Goal: Information Seeking & Learning: Obtain resource

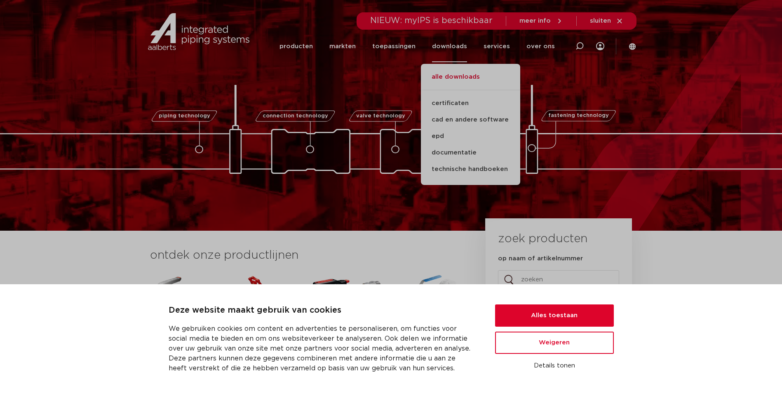
click at [454, 75] on link "alle downloads" at bounding box center [470, 81] width 99 height 18
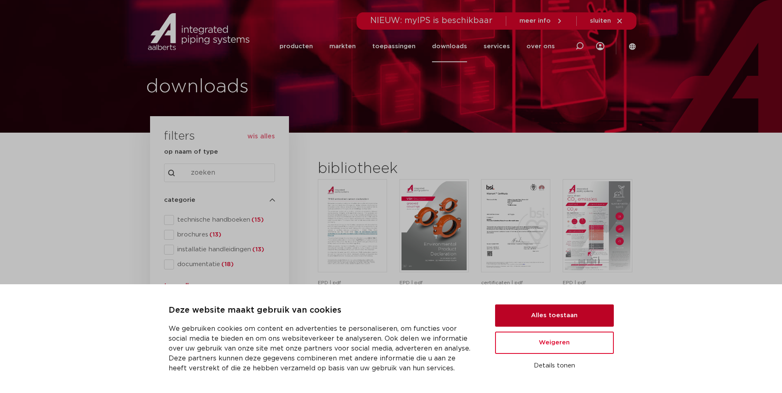
click at [561, 313] on button "Alles toestaan" at bounding box center [554, 316] width 119 height 22
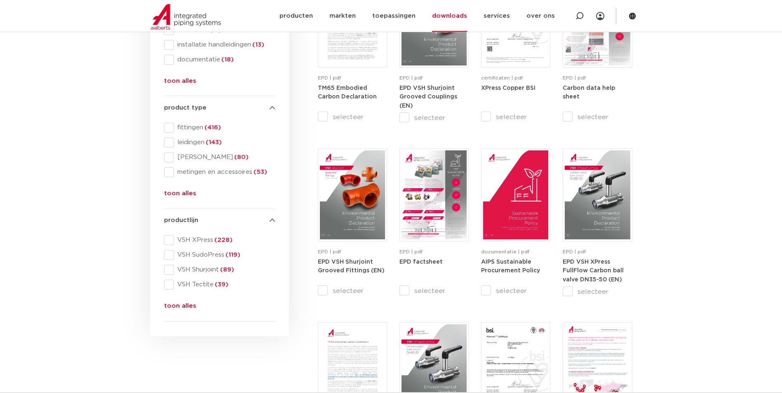
scroll to position [206, 0]
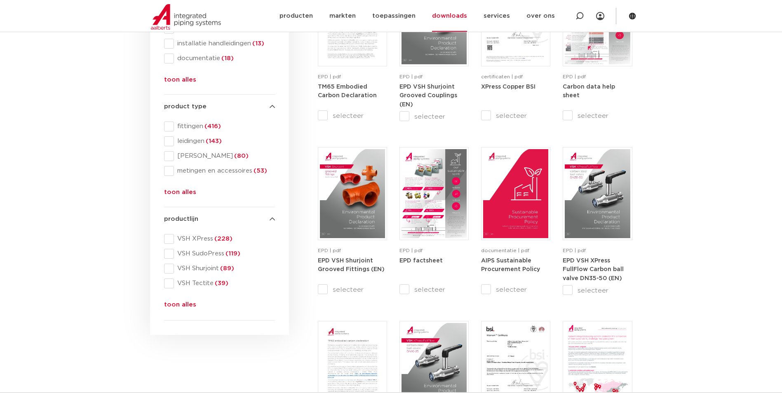
click at [180, 303] on button "toon alles" at bounding box center [180, 306] width 32 height 13
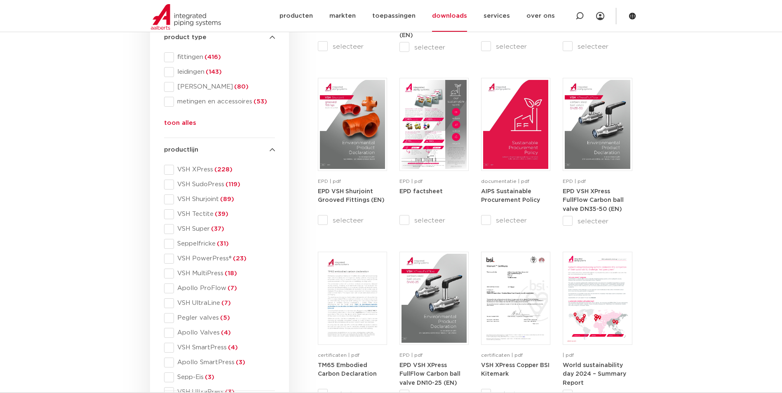
scroll to position [289, 0]
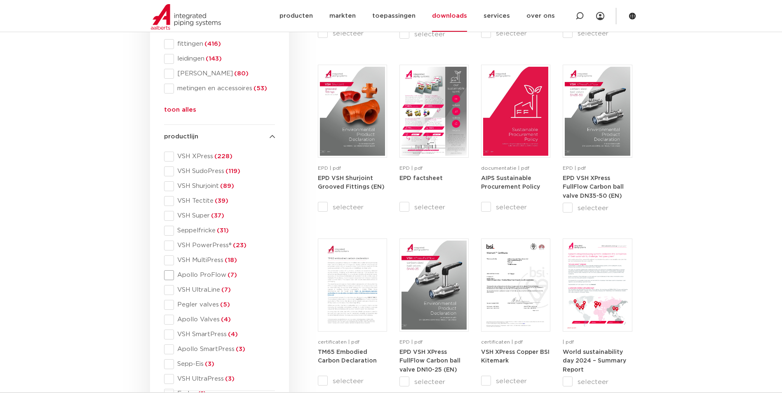
click at [169, 275] on span at bounding box center [169, 276] width 10 height 10
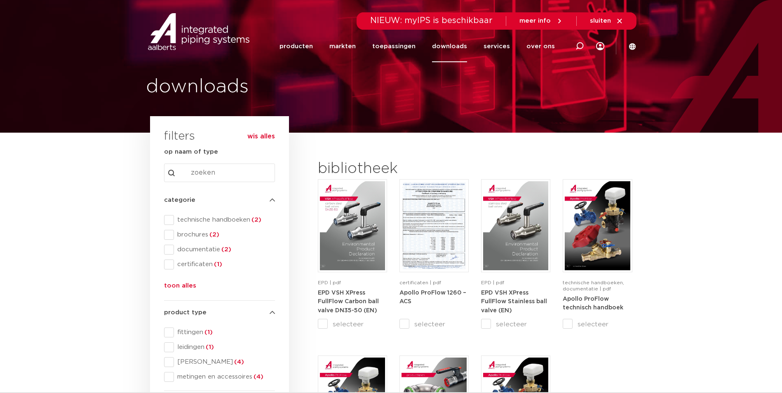
click at [254, 135] on button "wis alles" at bounding box center [261, 136] width 28 height 8
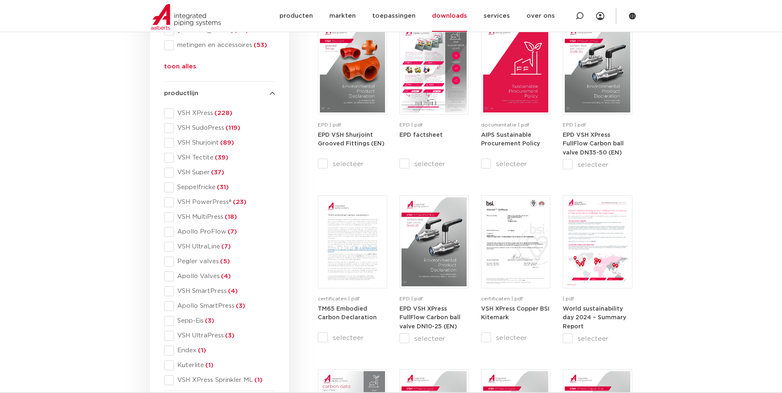
scroll to position [330, 0]
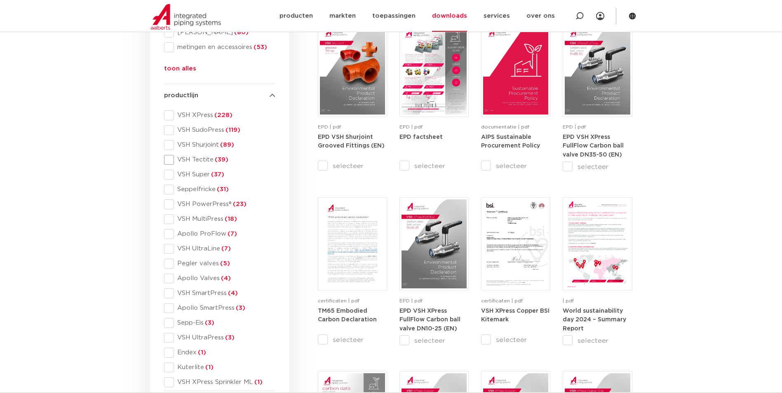
click at [167, 161] on span at bounding box center [169, 160] width 10 height 10
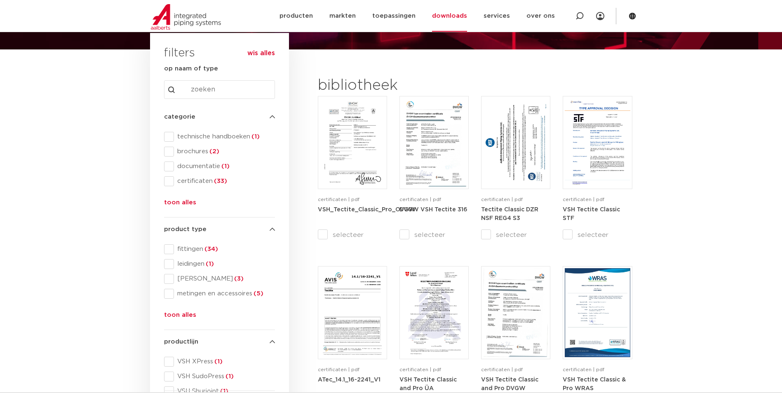
scroll to position [82, 0]
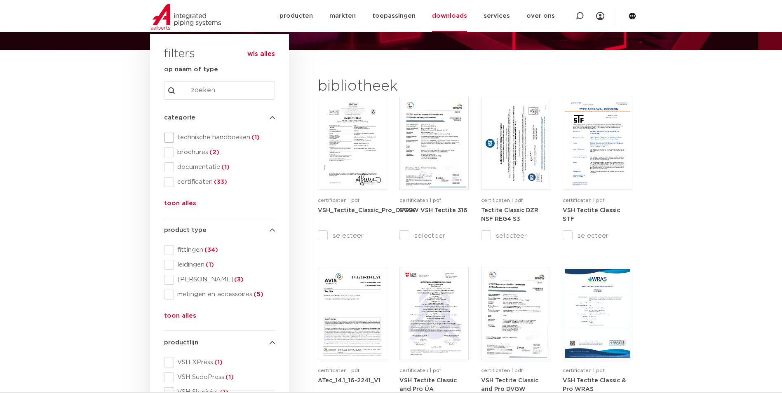
click at [169, 135] on span at bounding box center [169, 138] width 10 height 10
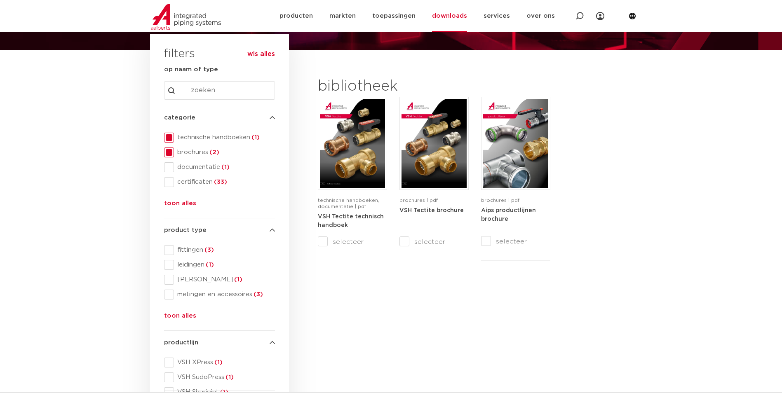
click at [168, 167] on span at bounding box center [169, 167] width 10 height 10
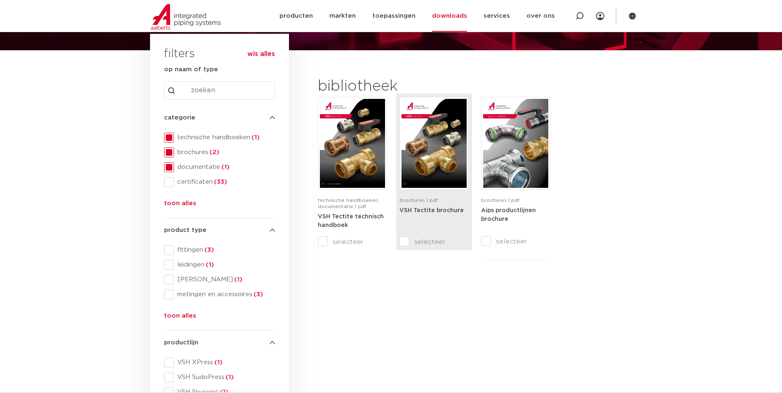
click at [417, 177] on img at bounding box center [434, 143] width 65 height 89
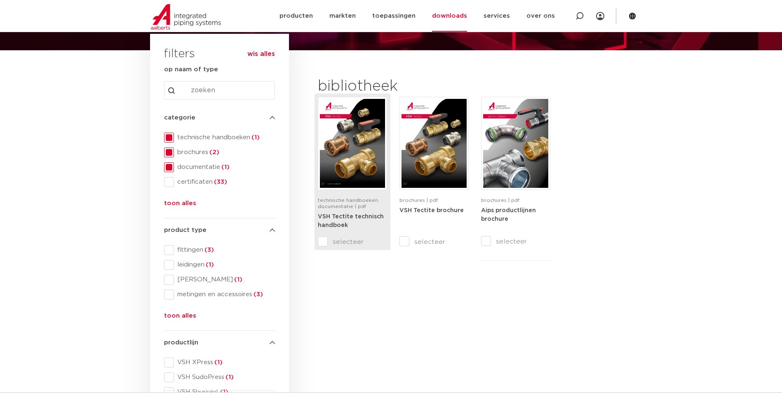
click at [333, 214] on strong "VSH Tectite technisch handboek" at bounding box center [351, 221] width 66 height 15
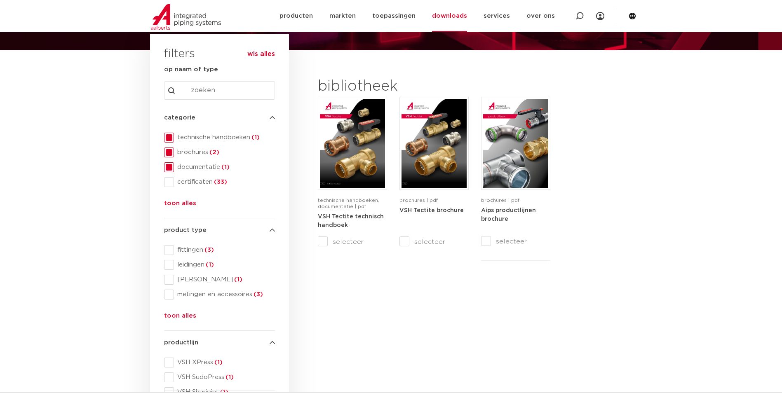
click at [188, 205] on button "toon alles" at bounding box center [180, 205] width 32 height 13
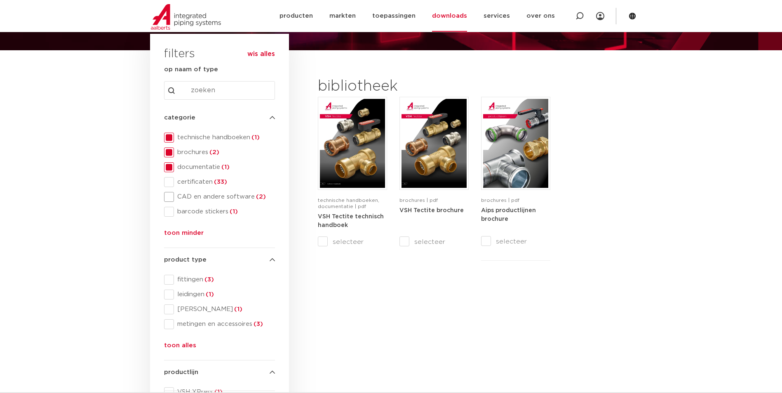
click at [171, 196] on span at bounding box center [169, 197] width 10 height 10
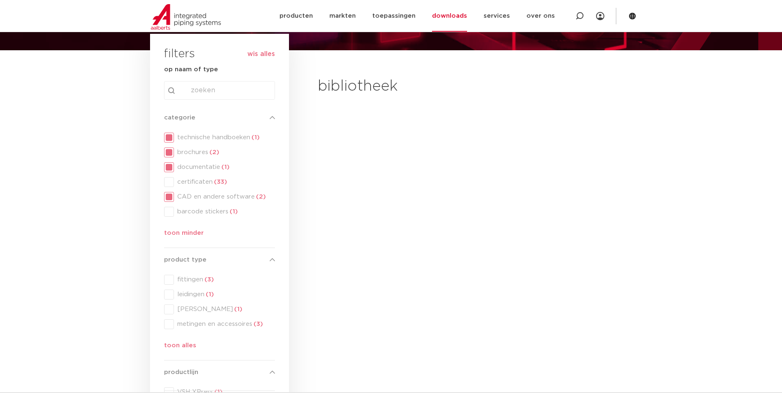
click at [167, 165] on div "categorie categorie technische handboeken (1) brochures (2) documentatie (1) ce…" at bounding box center [219, 177] width 111 height 129
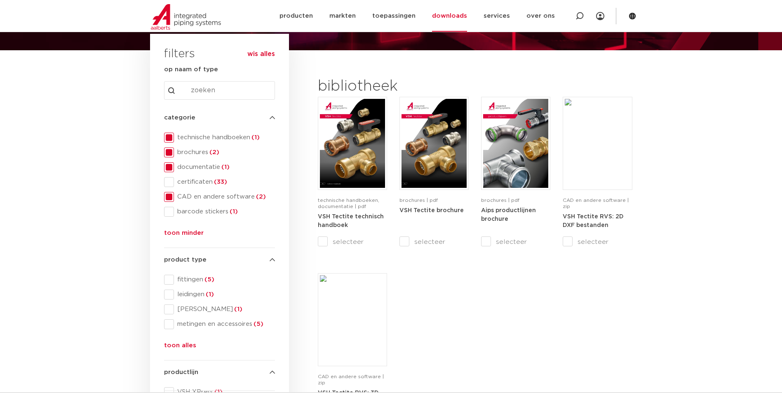
click at [168, 150] on span at bounding box center [169, 153] width 10 height 10
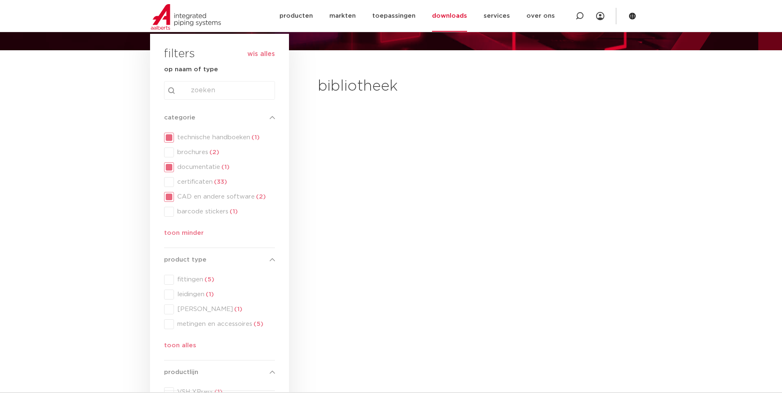
click at [168, 135] on div "categorie categorie technische handboeken (1) brochures (2) documentatie (1) ce…" at bounding box center [219, 177] width 111 height 129
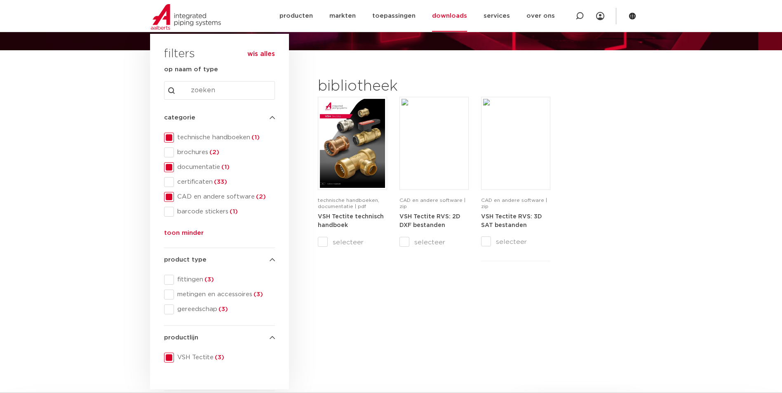
click at [170, 167] on span at bounding box center [169, 167] width 10 height 10
click at [171, 139] on span at bounding box center [169, 138] width 10 height 10
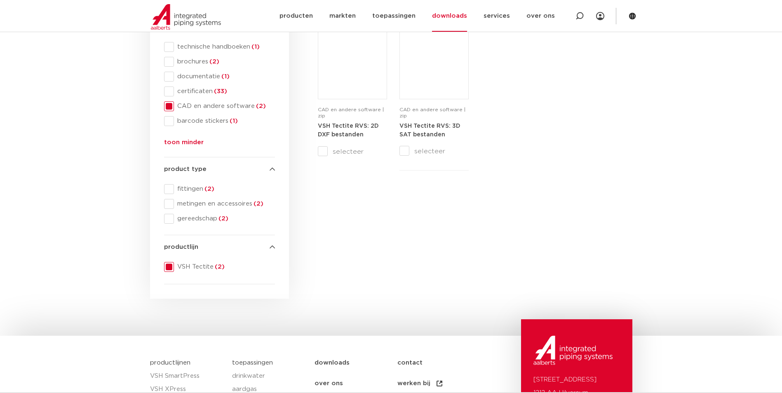
scroll to position [124, 0]
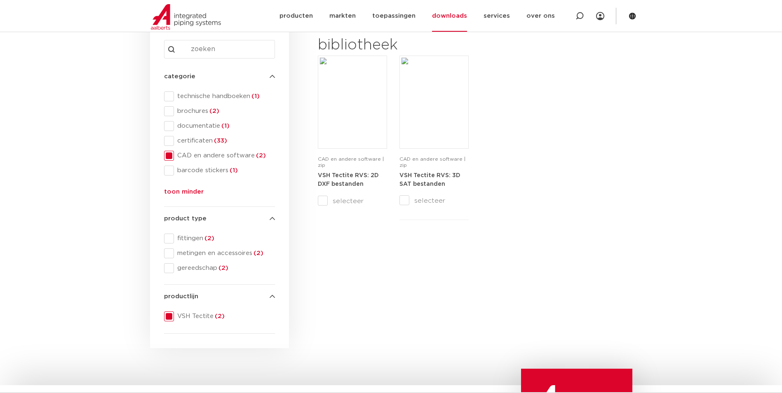
click at [169, 316] on span at bounding box center [169, 317] width 10 height 10
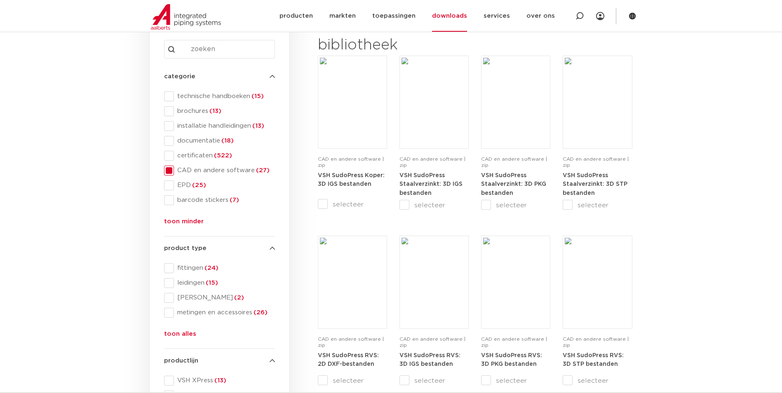
click at [169, 172] on span at bounding box center [169, 171] width 10 height 10
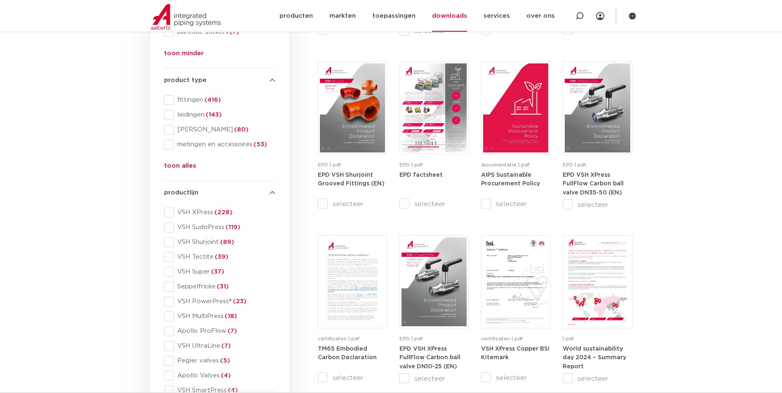
scroll to position [330, 0]
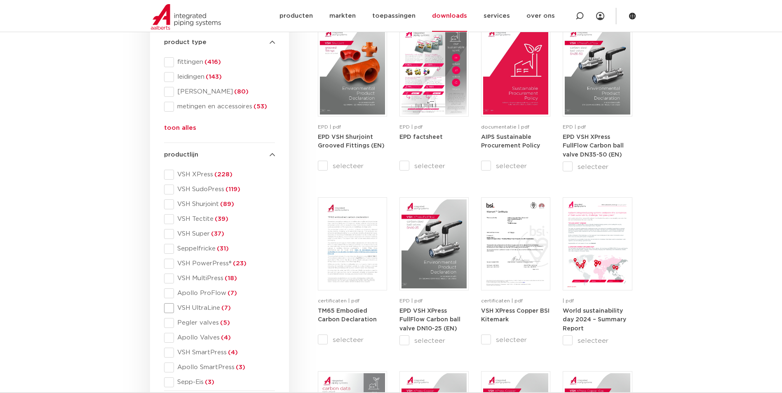
click at [171, 306] on span at bounding box center [169, 309] width 10 height 10
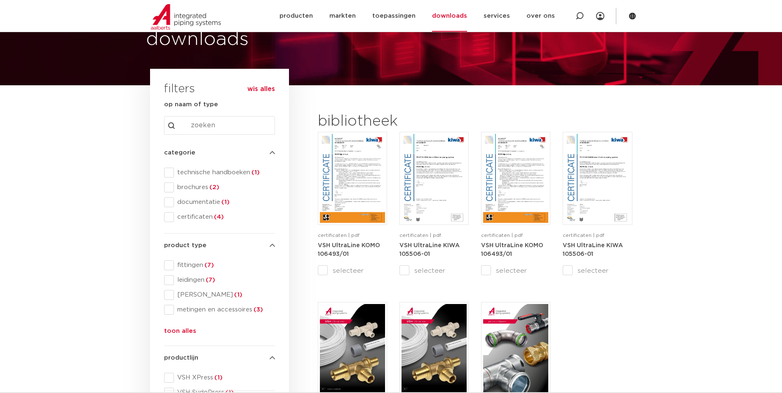
scroll to position [41, 0]
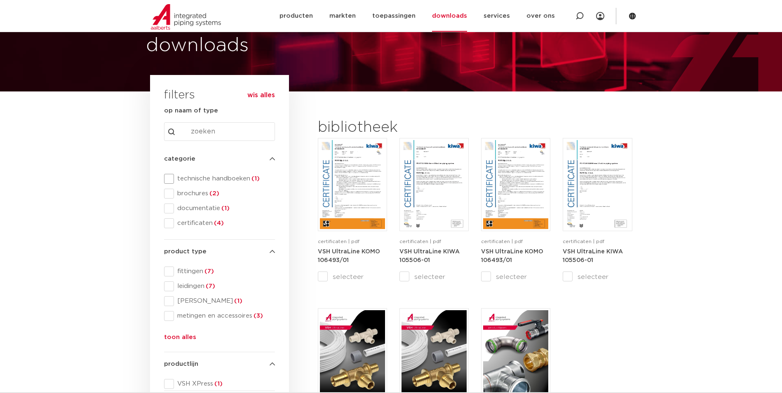
click at [171, 179] on span at bounding box center [169, 179] width 10 height 10
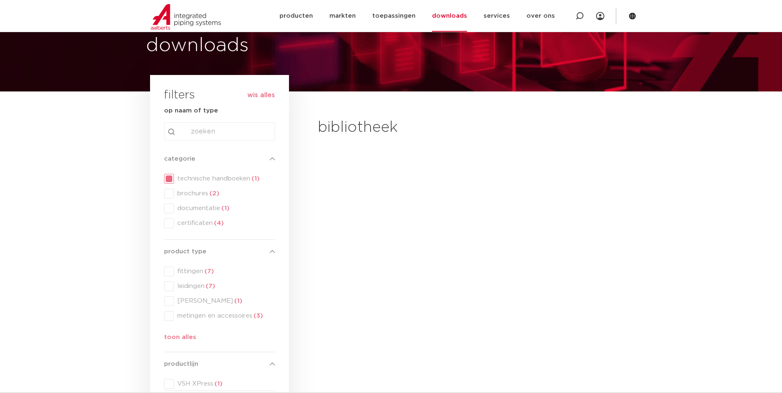
click at [171, 192] on div "categorie categorie technische handboeken (1) brochures (2) documentatie (1) ce…" at bounding box center [219, 193] width 111 height 79
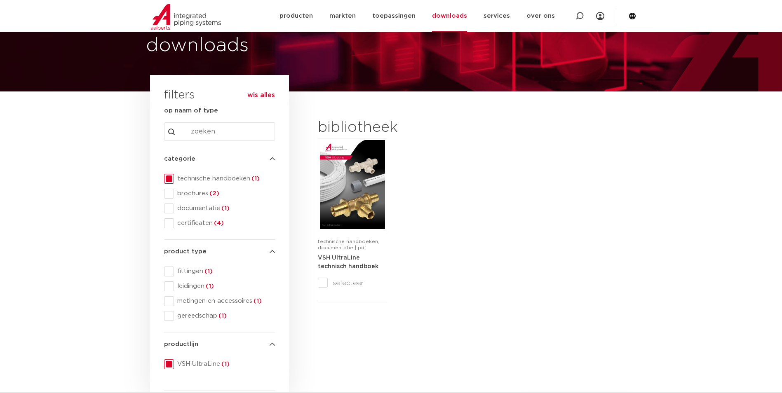
click at [171, 192] on span at bounding box center [169, 194] width 10 height 10
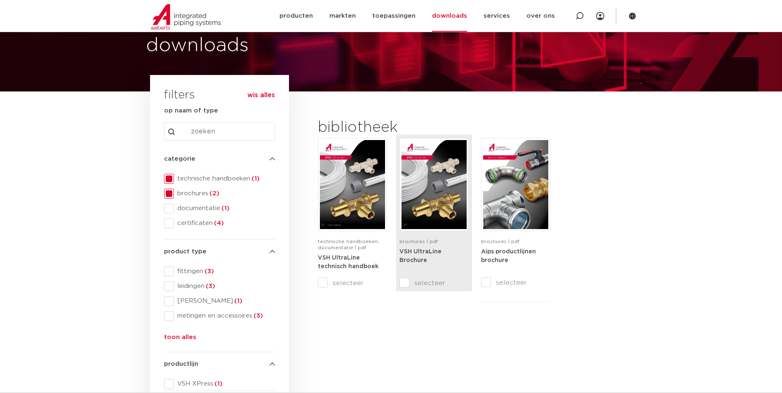
click at [422, 229] on img at bounding box center [434, 184] width 65 height 89
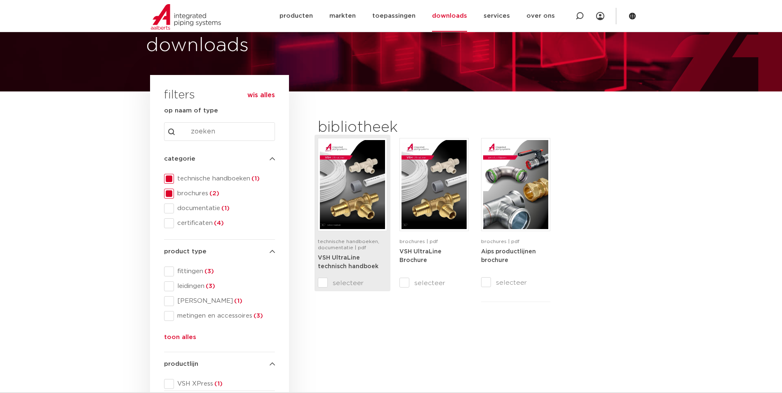
click at [366, 218] on img at bounding box center [352, 184] width 65 height 89
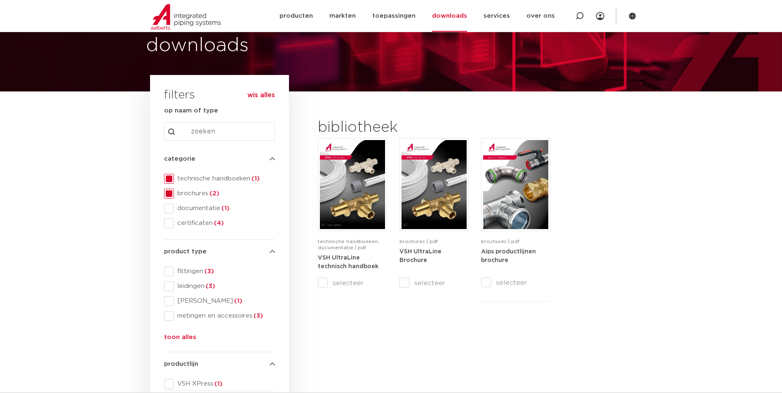
scroll to position [247, 0]
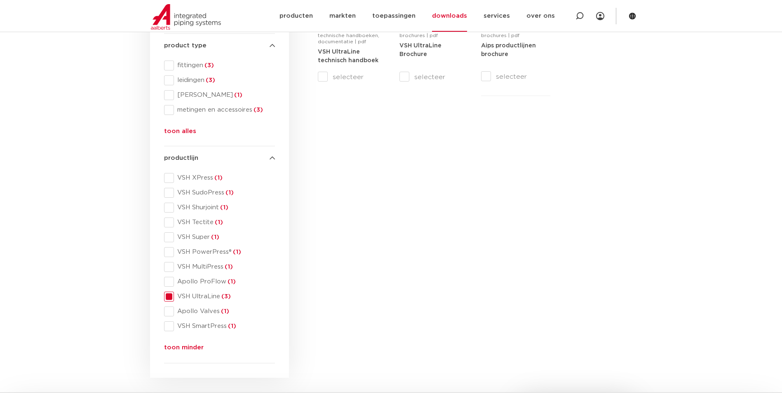
click at [166, 298] on span at bounding box center [169, 297] width 10 height 10
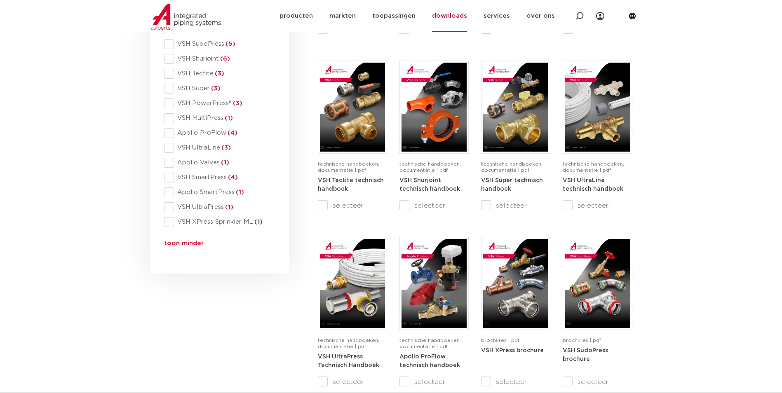
scroll to position [495, 0]
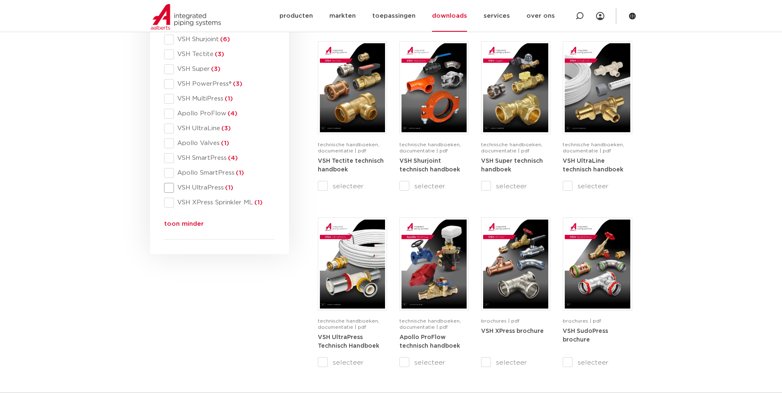
click at [166, 188] on span at bounding box center [169, 188] width 10 height 10
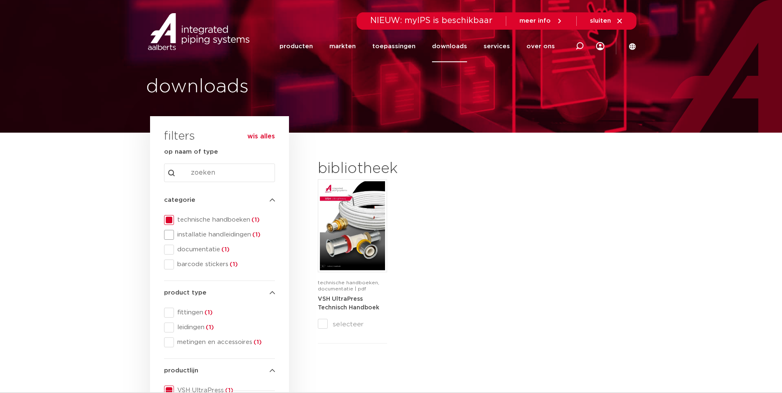
click at [169, 235] on span at bounding box center [169, 235] width 10 height 10
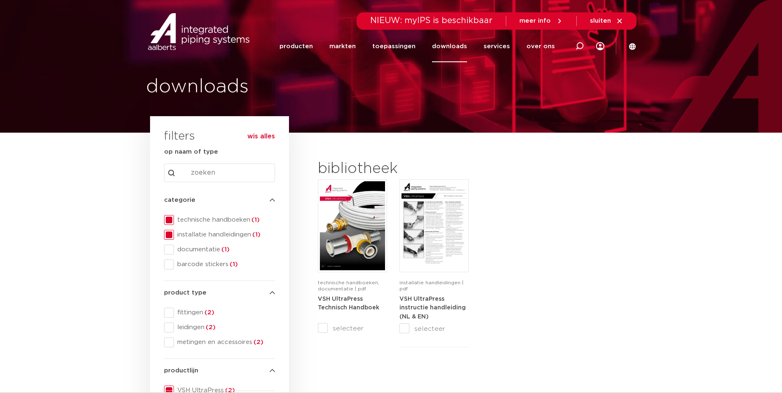
click at [169, 250] on span at bounding box center [169, 250] width 10 height 10
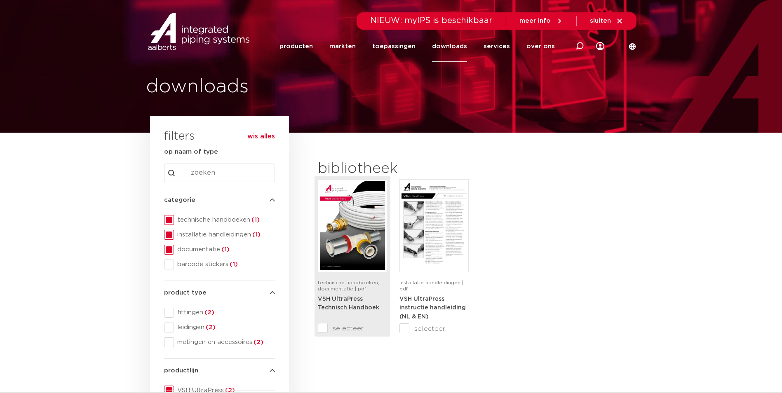
click at [367, 264] on img at bounding box center [352, 225] width 65 height 89
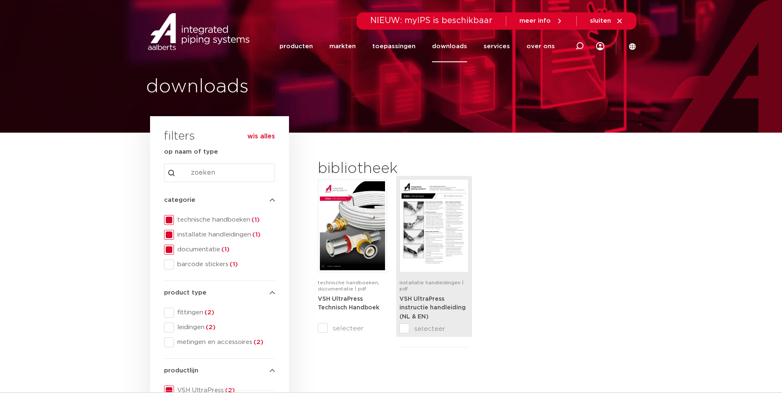
click at [440, 231] on img at bounding box center [434, 225] width 65 height 89
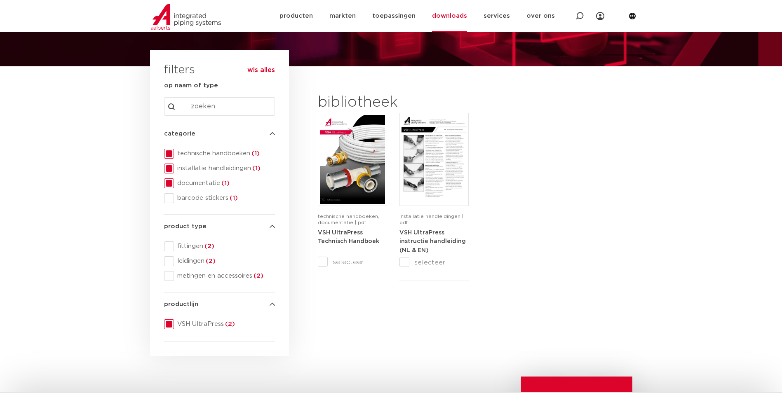
scroll to position [124, 0]
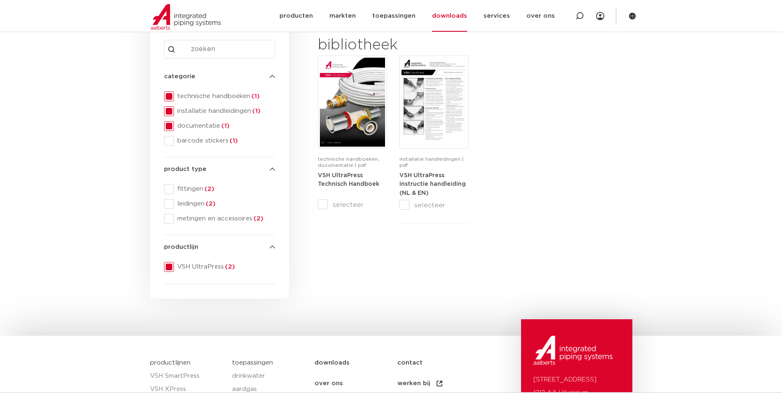
click at [170, 268] on span at bounding box center [169, 267] width 10 height 10
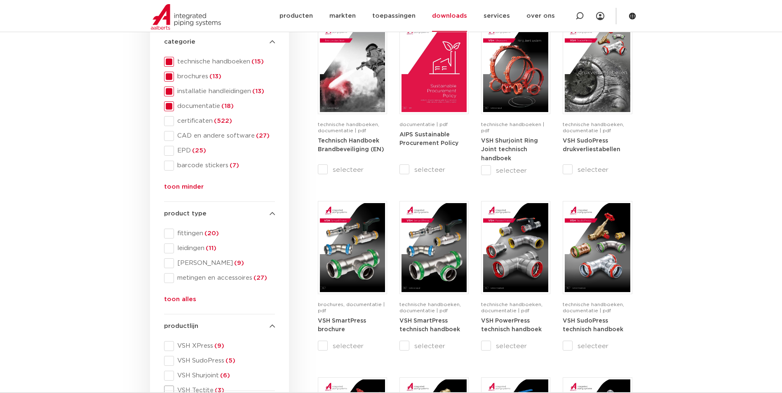
scroll to position [206, 0]
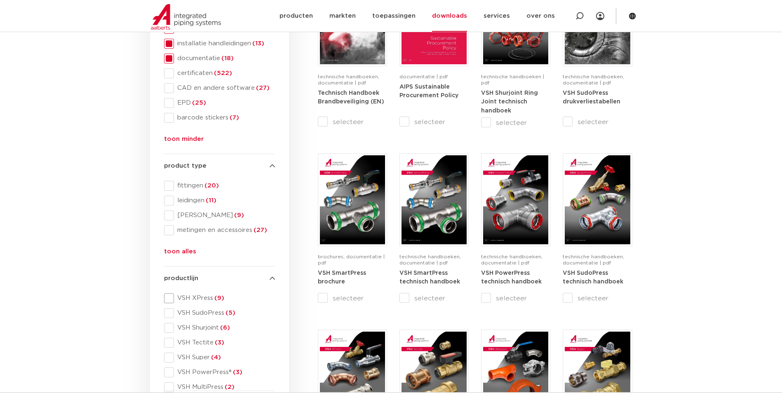
click at [168, 299] on span at bounding box center [169, 299] width 10 height 10
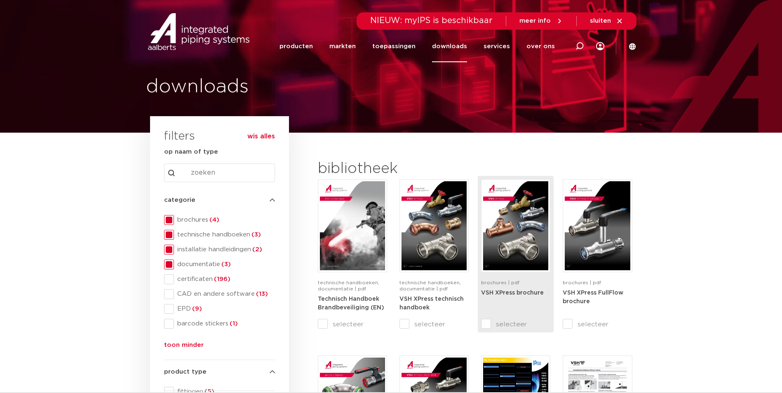
click at [523, 255] on img at bounding box center [515, 225] width 65 height 89
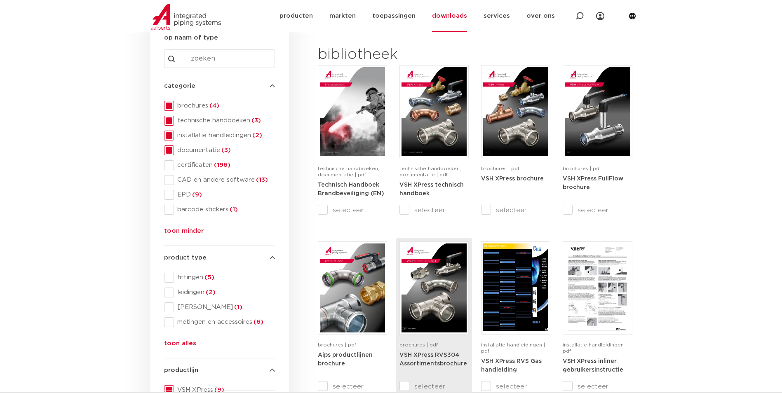
scroll to position [124, 0]
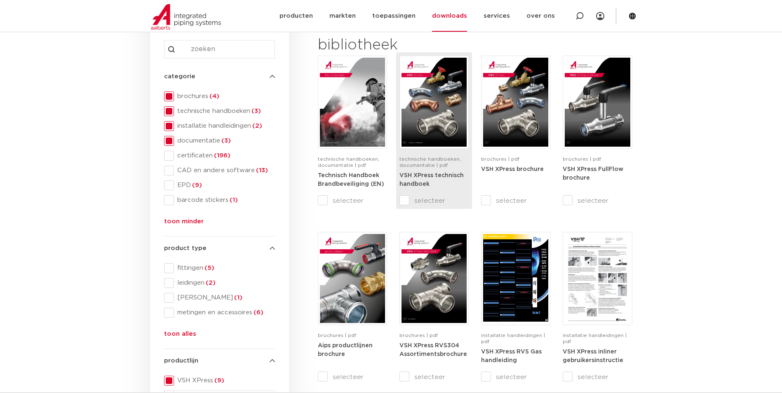
click at [426, 165] on span "technische handboeken, documentatie | pdf" at bounding box center [430, 162] width 61 height 11
click at [424, 132] on img at bounding box center [434, 102] width 65 height 89
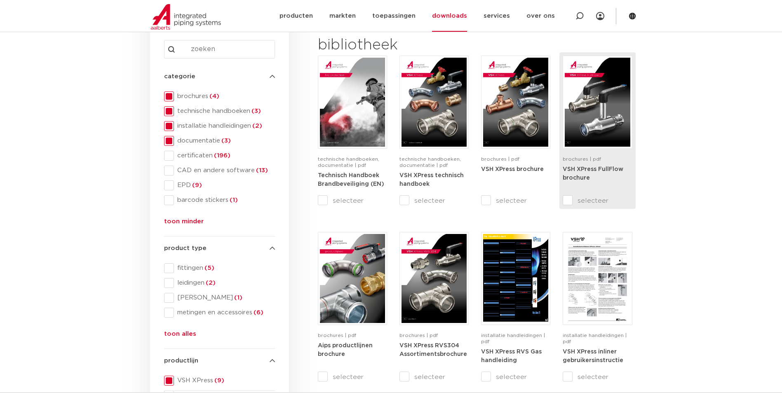
click at [590, 172] on strong "VSH XPress FullFlow brochure" at bounding box center [593, 174] width 61 height 15
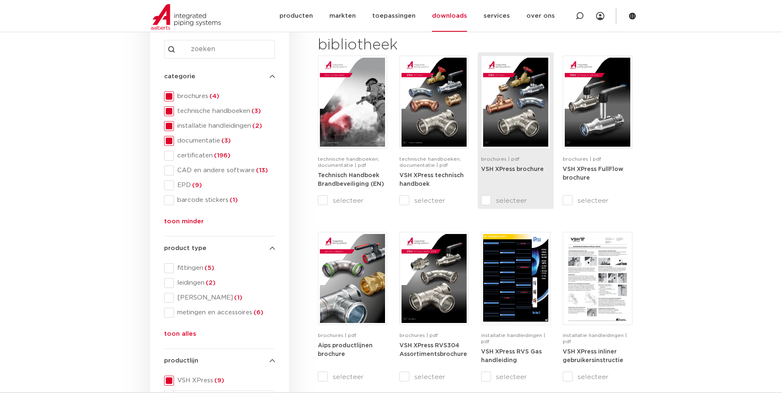
click at [505, 158] on span "brochures | pdf" at bounding box center [500, 159] width 38 height 5
click at [515, 125] on img at bounding box center [515, 102] width 65 height 89
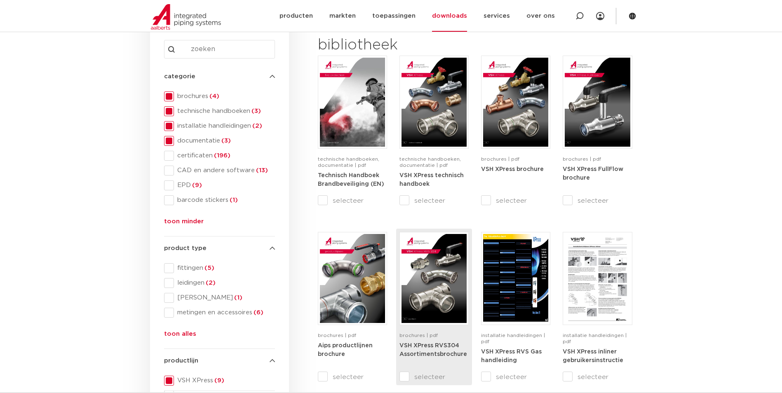
click at [429, 285] on img at bounding box center [434, 278] width 65 height 89
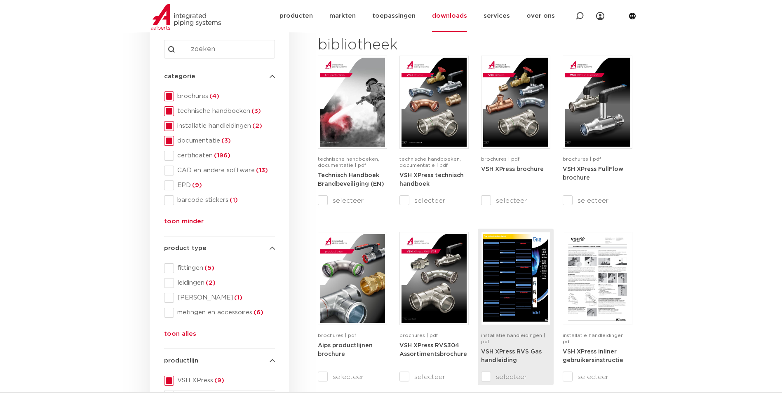
click at [494, 295] on img at bounding box center [515, 278] width 65 height 89
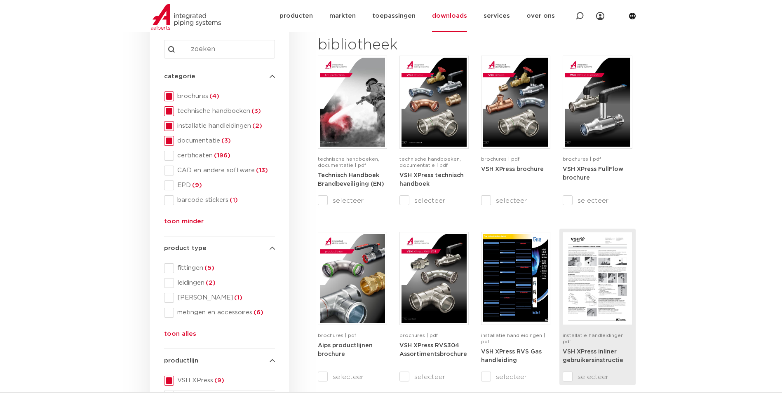
click at [585, 271] on img at bounding box center [597, 278] width 65 height 89
click at [704, 228] on section "search downloads by name or type search Search content Clear filters filters wi…" at bounding box center [391, 312] width 782 height 606
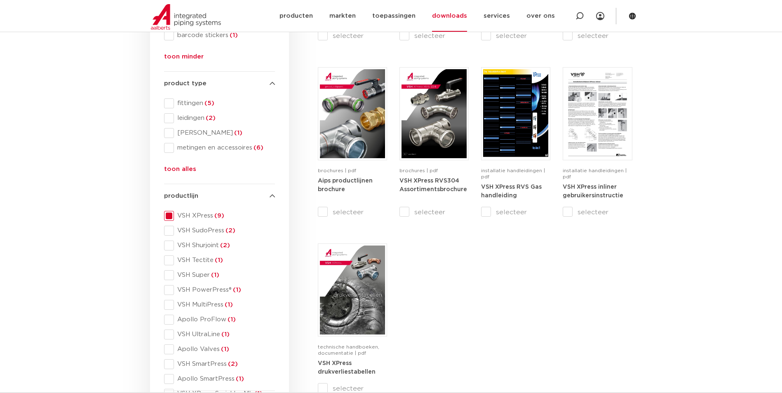
scroll to position [330, 0]
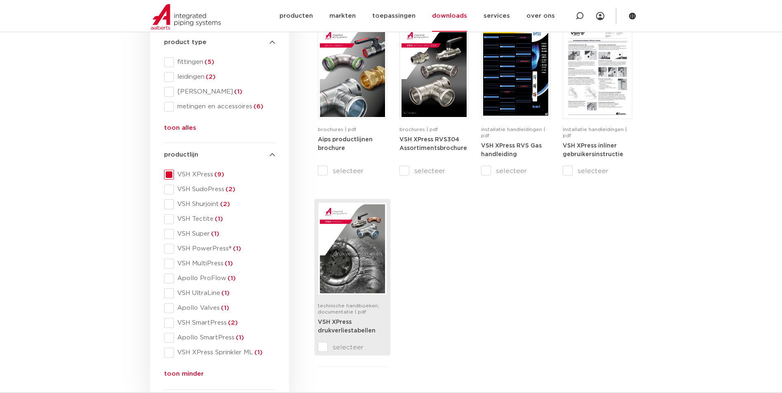
click at [360, 253] on img at bounding box center [352, 249] width 65 height 89
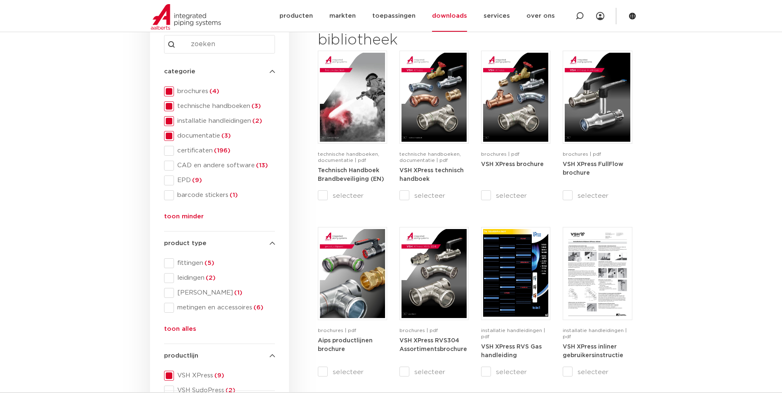
scroll to position [206, 0]
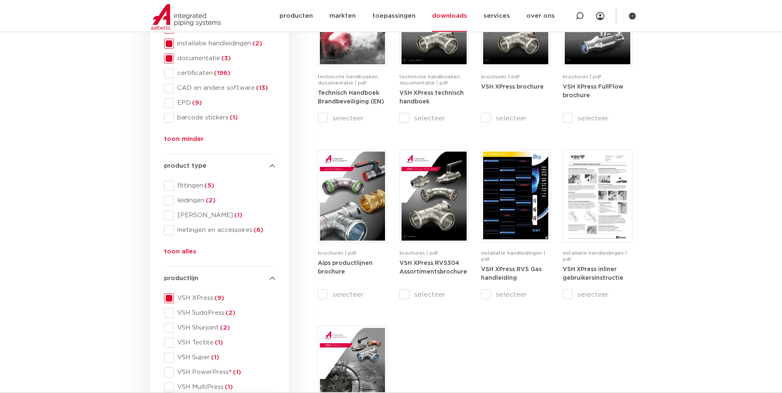
click at [169, 297] on span at bounding box center [169, 299] width 10 height 10
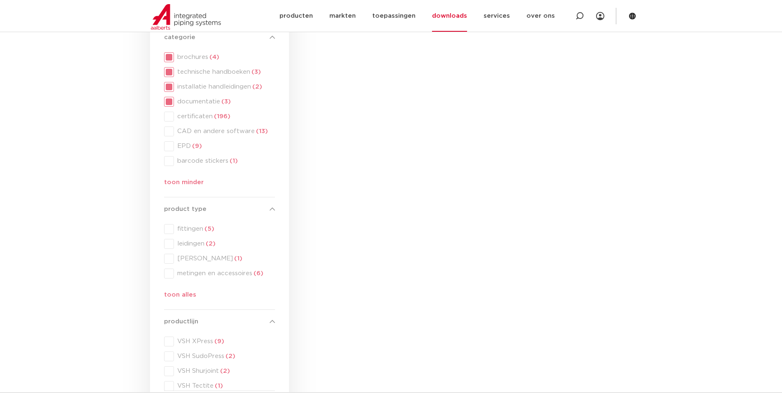
scroll to position [82, 0]
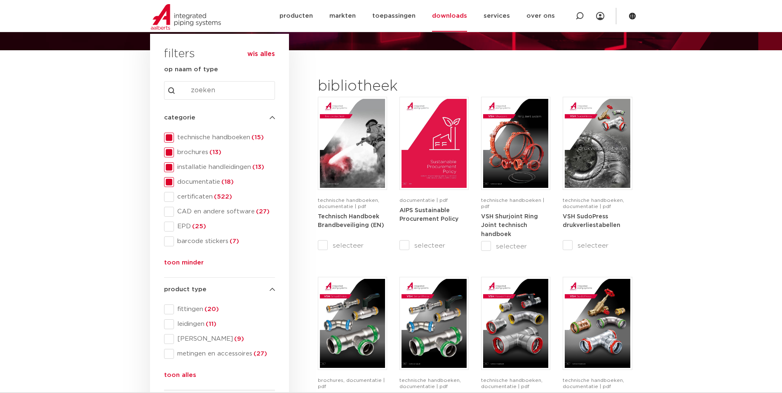
click at [169, 152] on span at bounding box center [169, 153] width 10 height 10
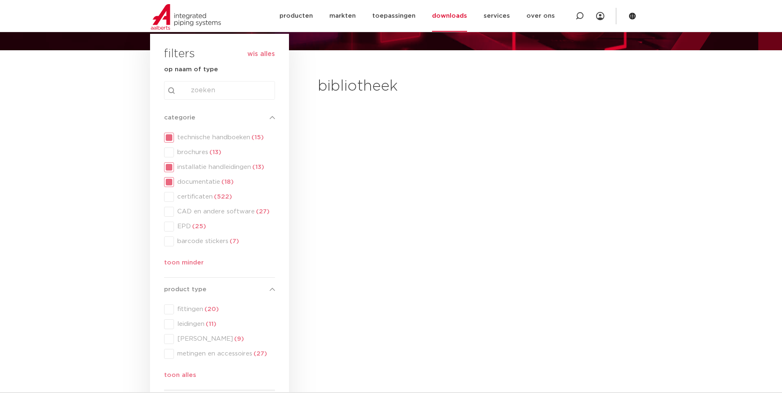
click at [169, 167] on div "categorie categorie technische handboeken (15) brochures (13) installatie handl…" at bounding box center [219, 192] width 111 height 158
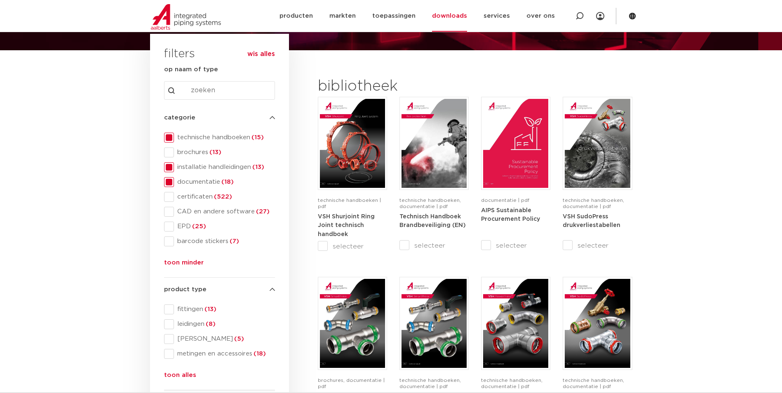
click at [167, 184] on span at bounding box center [169, 182] width 10 height 10
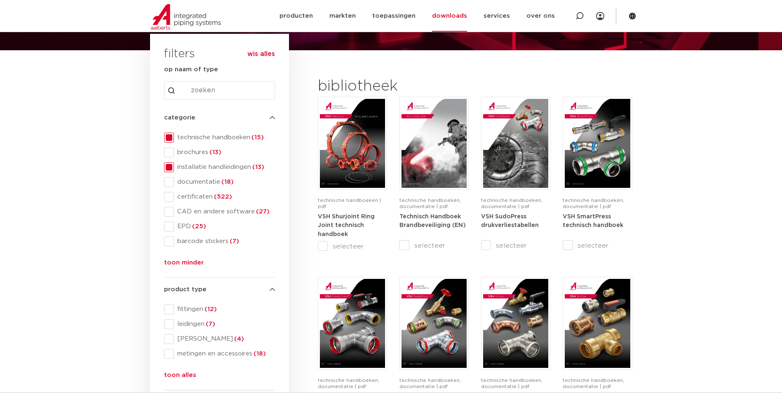
click at [169, 166] on span at bounding box center [169, 167] width 10 height 10
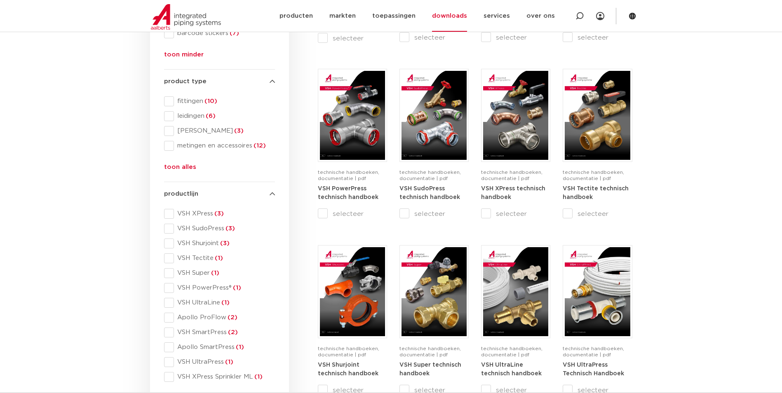
scroll to position [371, 0]
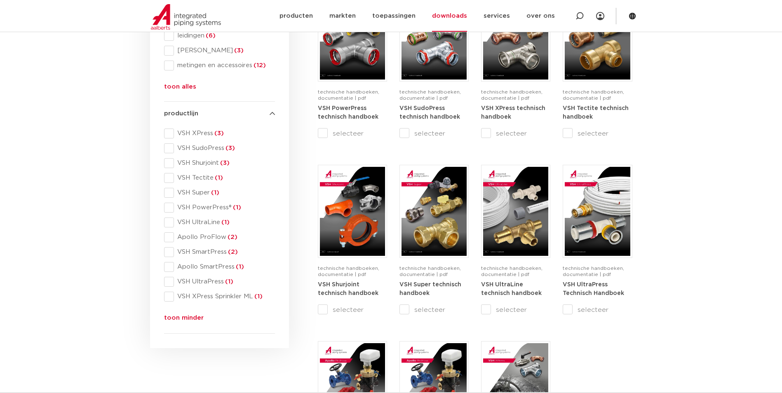
click at [176, 317] on button "toon minder" at bounding box center [184, 319] width 40 height 13
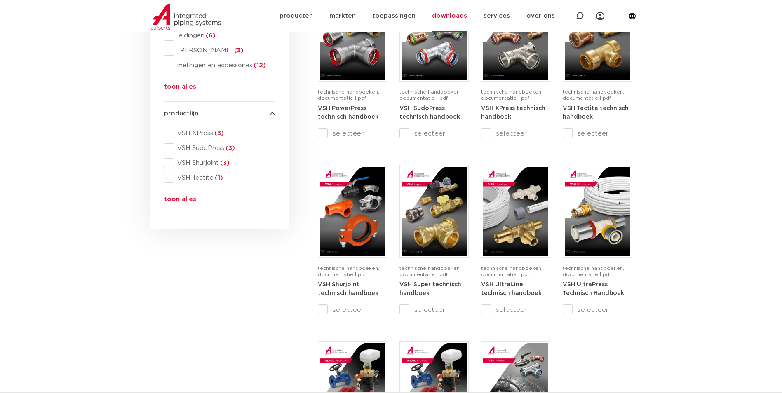
click at [177, 198] on button "toon alles" at bounding box center [180, 201] width 32 height 13
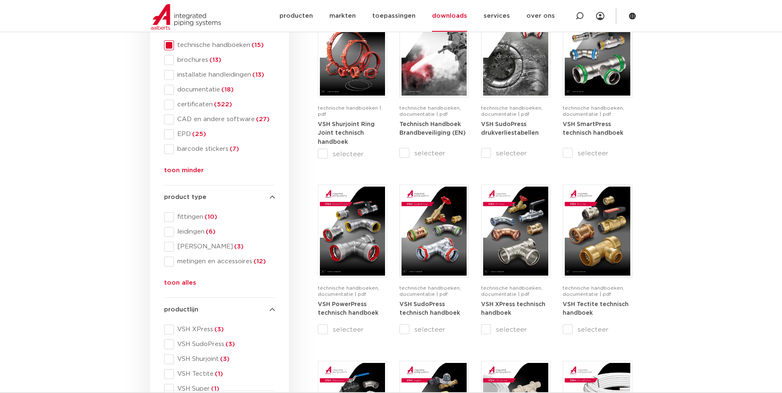
scroll to position [165, 0]
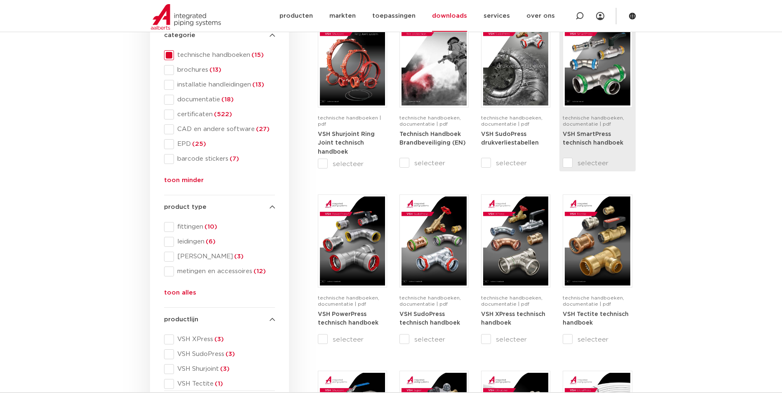
click at [598, 134] on strong "VSH SmartPress technisch handboek" at bounding box center [593, 139] width 61 height 15
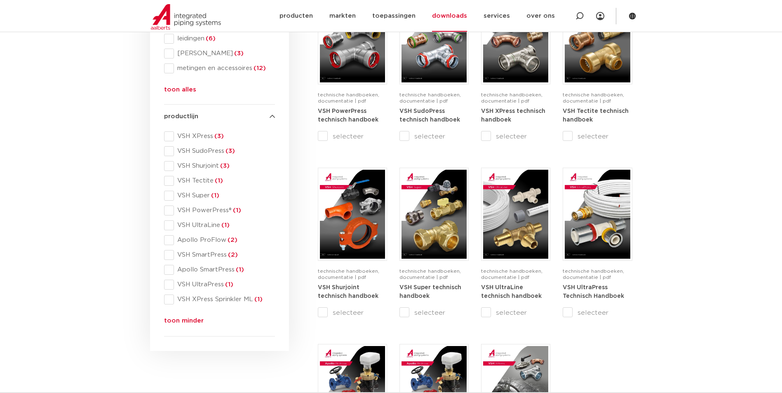
scroll to position [371, 0]
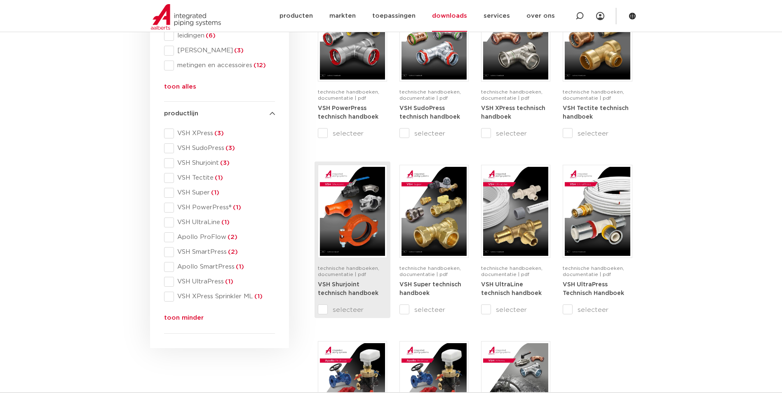
click at [359, 232] on img at bounding box center [352, 211] width 65 height 89
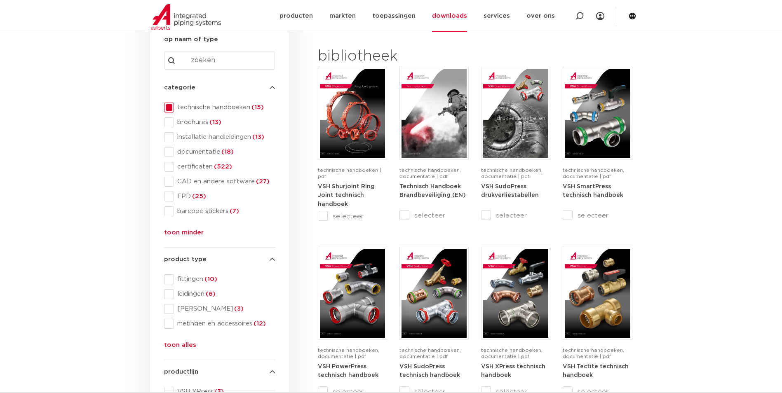
scroll to position [41, 0]
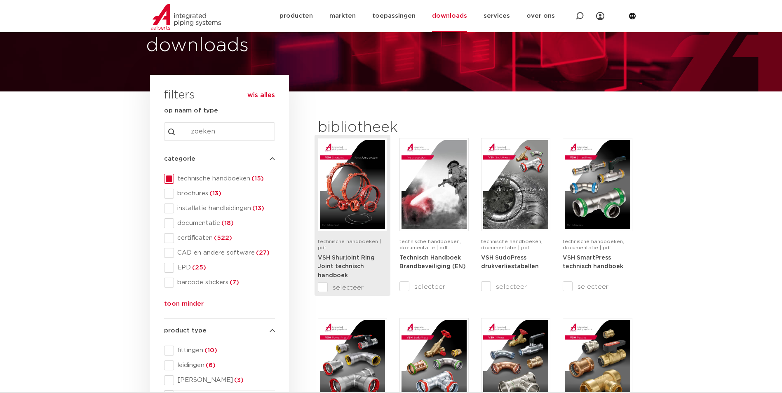
click at [348, 182] on img at bounding box center [352, 184] width 65 height 89
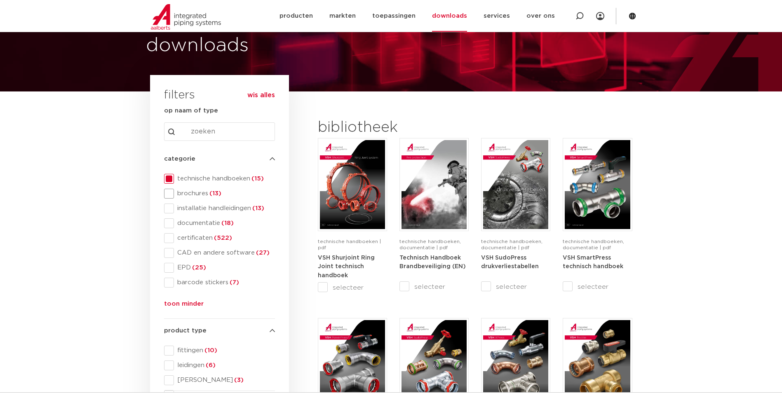
click at [173, 193] on span at bounding box center [169, 194] width 10 height 10
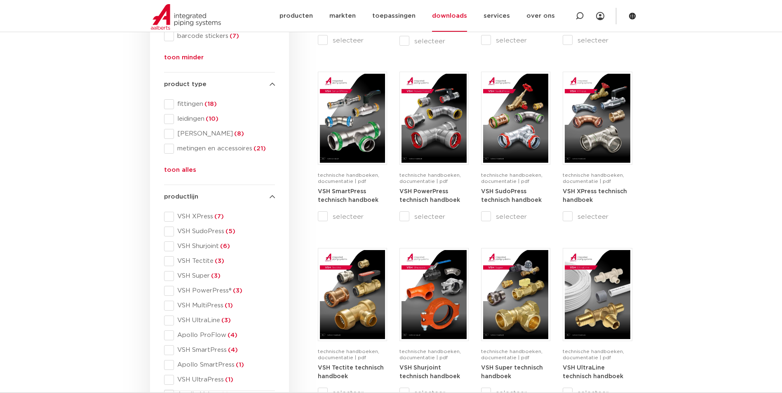
scroll to position [289, 0]
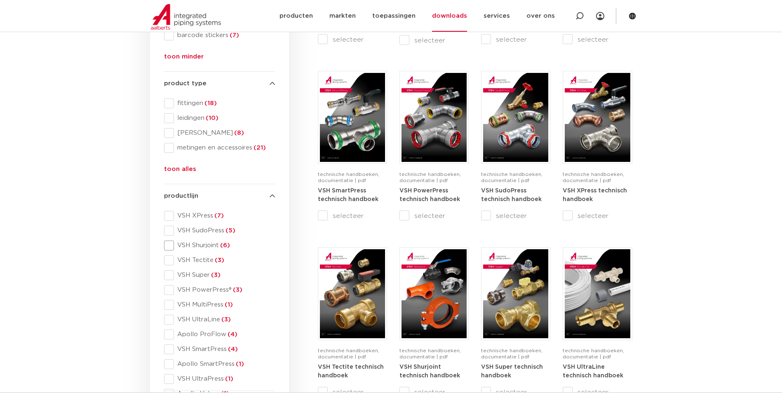
click at [168, 245] on span at bounding box center [169, 246] width 10 height 10
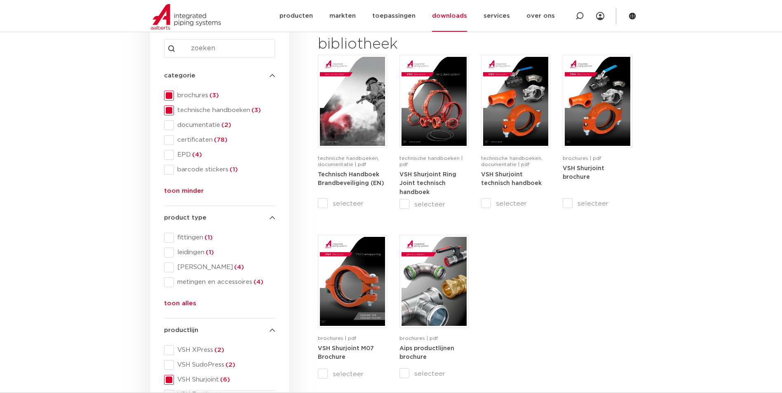
scroll to position [124, 0]
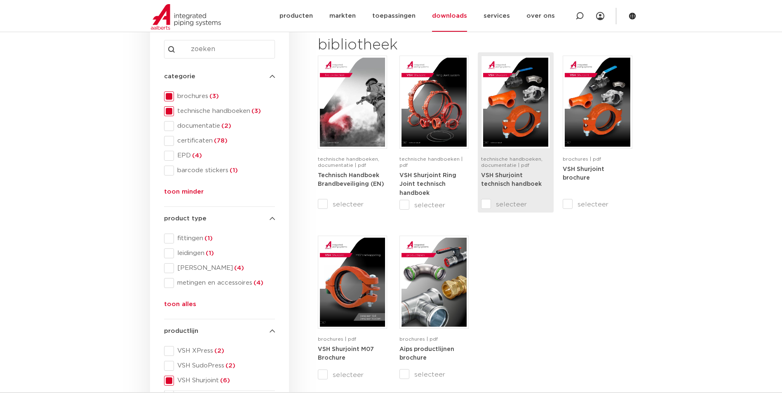
click at [506, 151] on div "technische handboeken, documentatie | pdf VSH Shurjoint technisch handboek" at bounding box center [515, 126] width 69 height 140
click at [518, 101] on img at bounding box center [515, 102] width 65 height 89
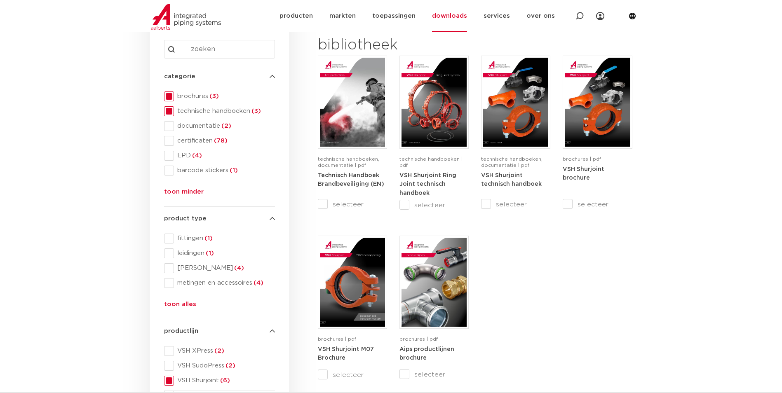
click at [169, 113] on span at bounding box center [169, 111] width 10 height 10
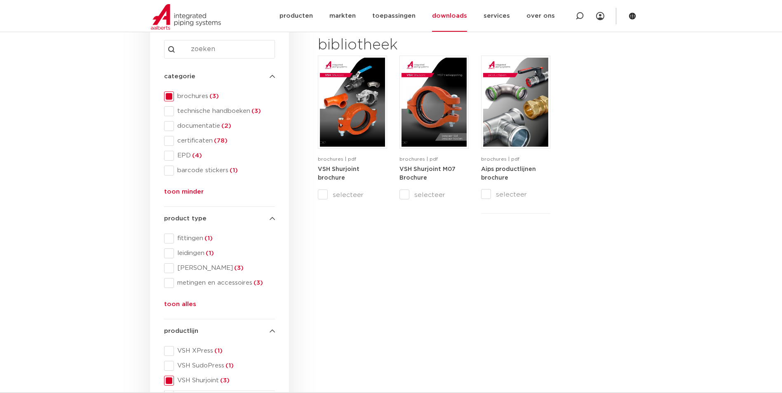
click at [167, 95] on span at bounding box center [169, 97] width 10 height 10
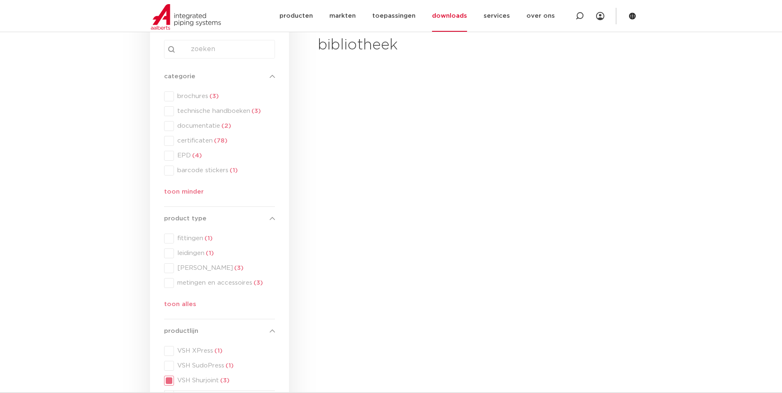
click at [169, 113] on div "categorie categorie brochures (3) technische handboeken (3) documentatie (2) ce…" at bounding box center [219, 136] width 111 height 129
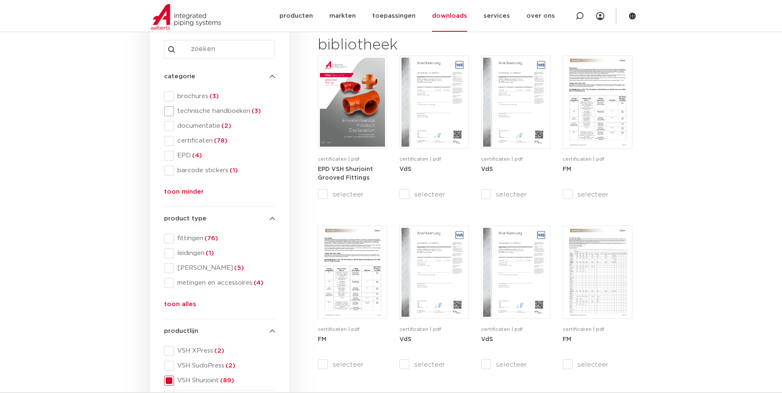
click at [169, 113] on span at bounding box center [169, 111] width 10 height 10
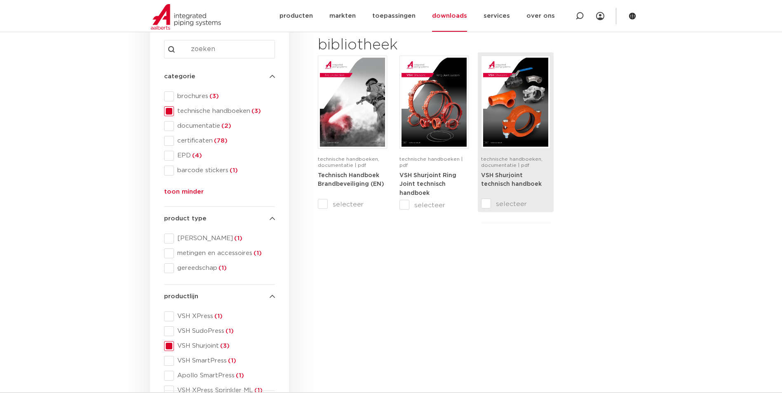
click at [503, 154] on div "technische handboeken, documentatie | pdf VSH Shurjoint technisch handboek" at bounding box center [515, 126] width 69 height 140
click at [497, 114] on img at bounding box center [515, 102] width 65 height 89
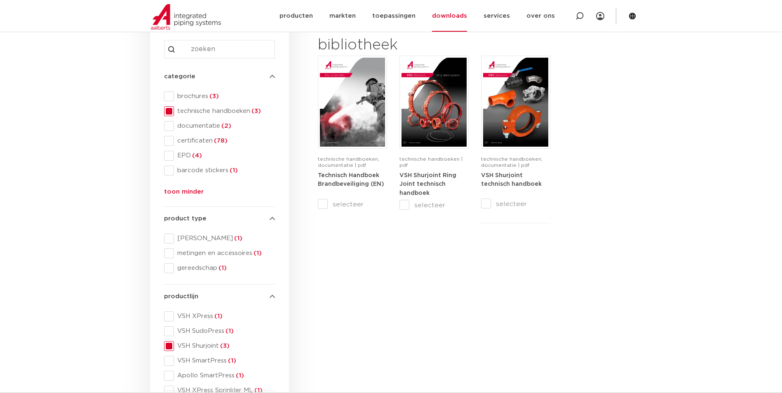
click at [170, 111] on span at bounding box center [169, 111] width 10 height 10
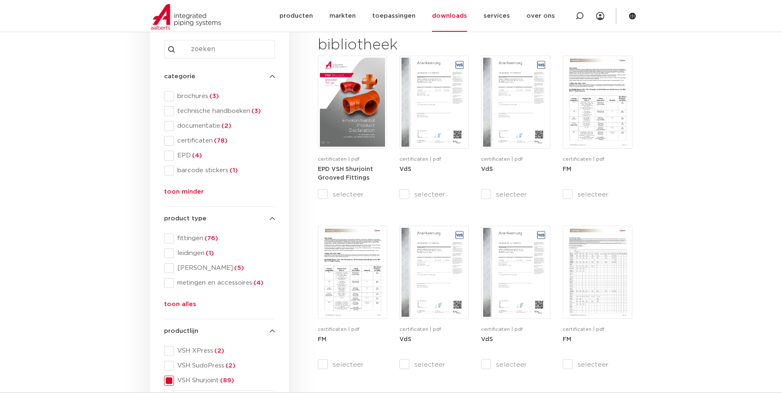
click at [167, 95] on span at bounding box center [169, 97] width 10 height 10
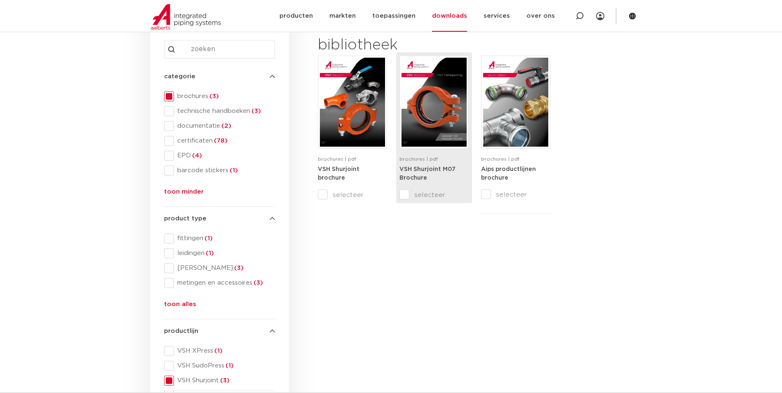
click at [416, 167] on strong "VSH Shurjoint M07 Brochure" at bounding box center [428, 174] width 56 height 15
click at [579, 17] on icon at bounding box center [580, 16] width 8 height 8
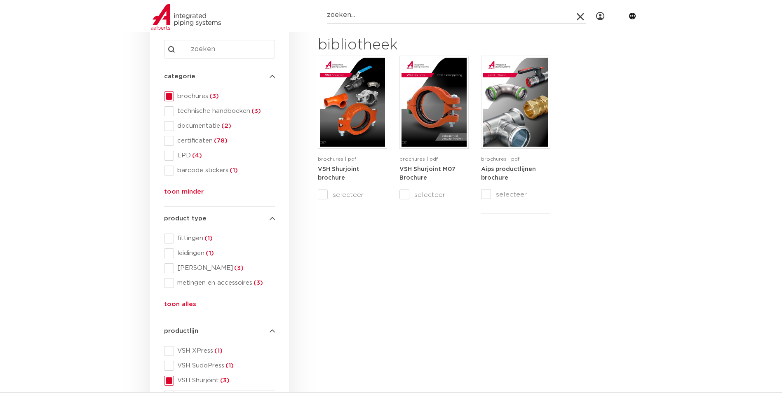
click at [389, 16] on input "Zoeken" at bounding box center [456, 15] width 259 height 16
paste input "5008729"
type input "5008729"
click button "Zoeken" at bounding box center [0, 0] width 0 height 0
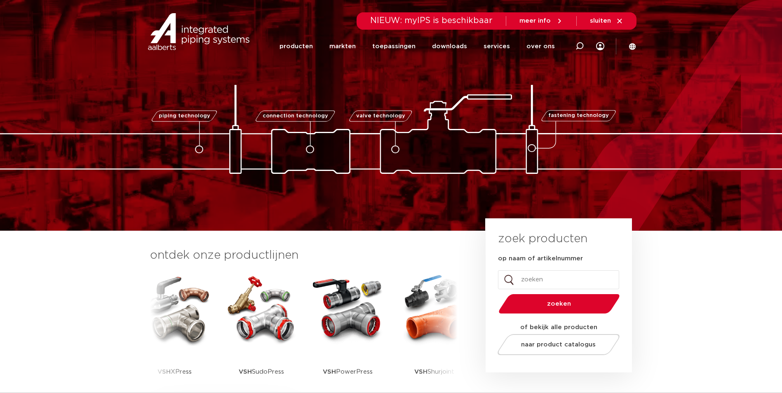
click at [633, 45] on icon at bounding box center [632, 46] width 7 height 7
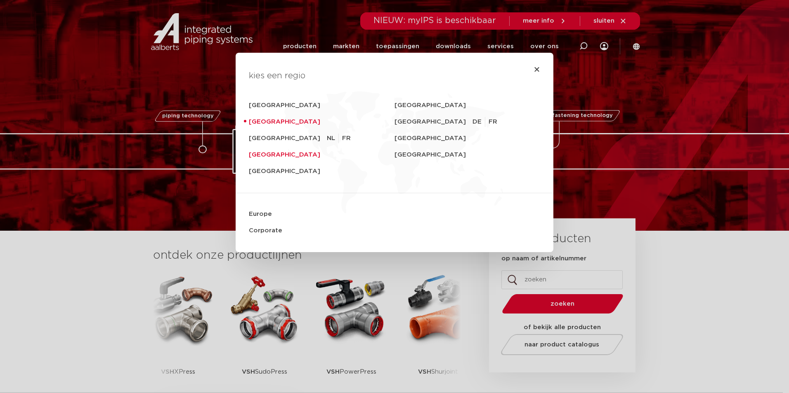
click at [279, 153] on link "United Kingdom" at bounding box center [322, 155] width 146 height 16
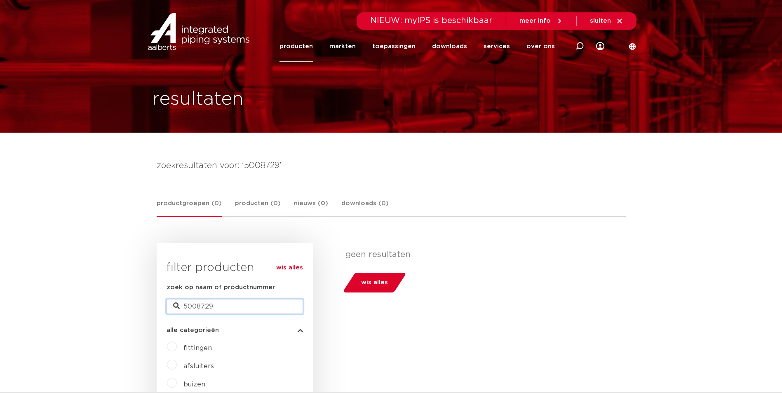
drag, startPoint x: 221, startPoint y: 306, endPoint x: 66, endPoint y: 295, distance: 155.9
click at [290, 268] on link "wis alles" at bounding box center [289, 268] width 27 height 10
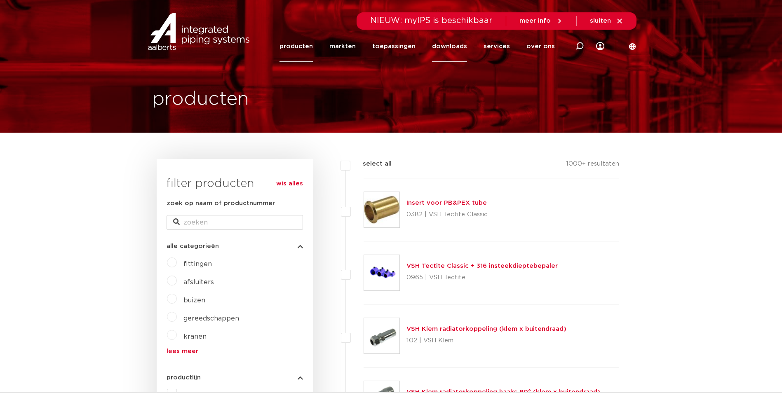
click at [459, 46] on link "downloads" at bounding box center [449, 47] width 35 height 32
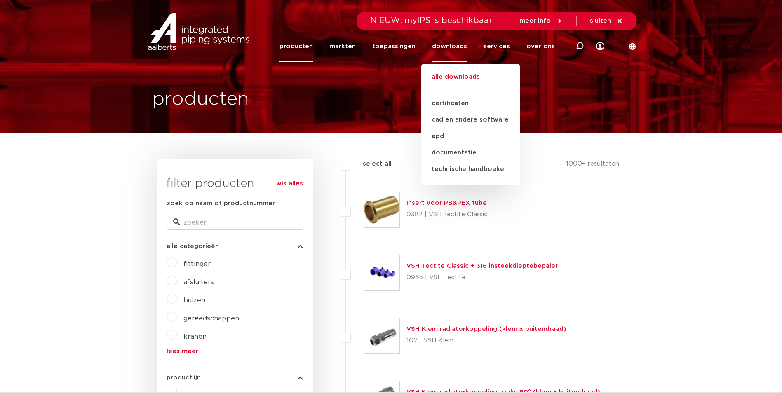
click at [454, 75] on link "alle downloads" at bounding box center [470, 81] width 99 height 18
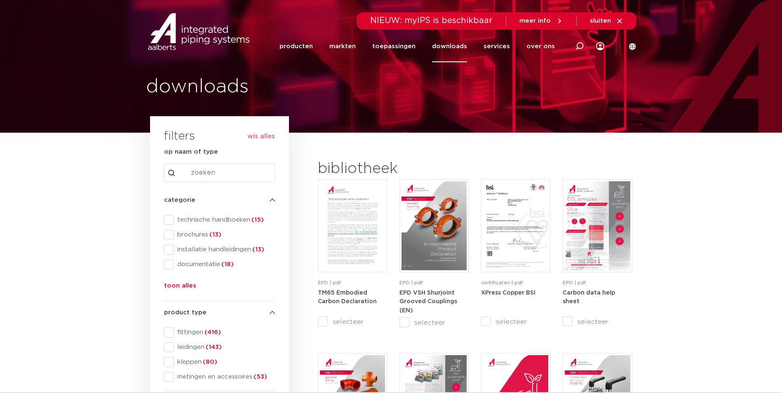
click at [204, 172] on input "Search content" at bounding box center [219, 173] width 111 height 19
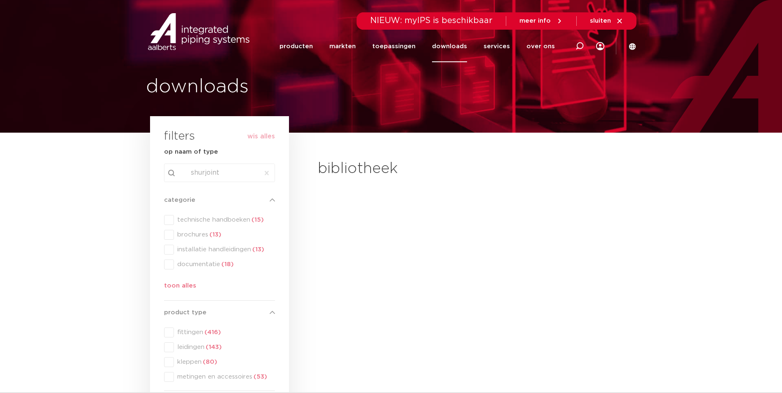
type input "shurjoint"
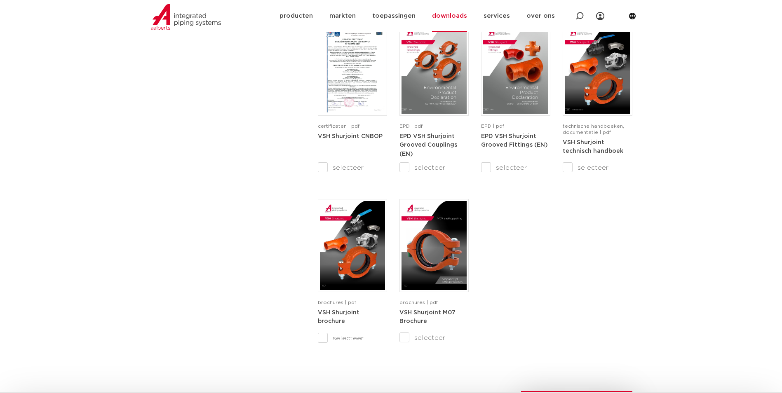
scroll to position [701, 0]
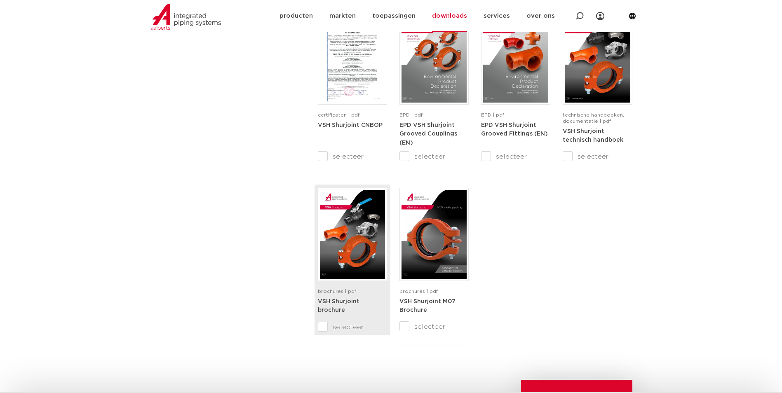
click at [332, 245] on img at bounding box center [352, 234] width 65 height 89
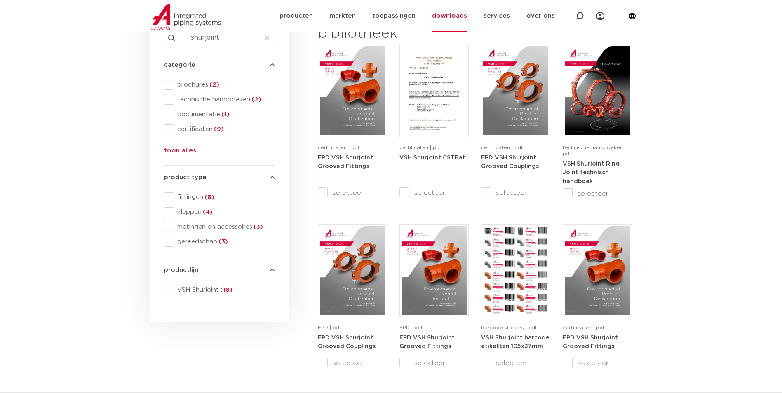
scroll to position [124, 0]
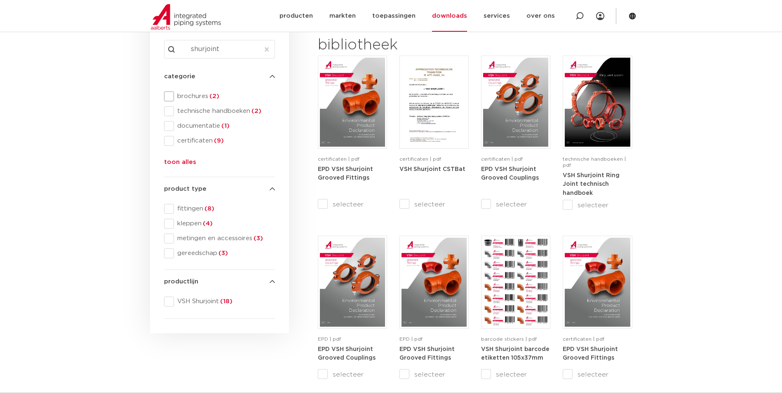
click at [167, 94] on span at bounding box center [169, 97] width 10 height 10
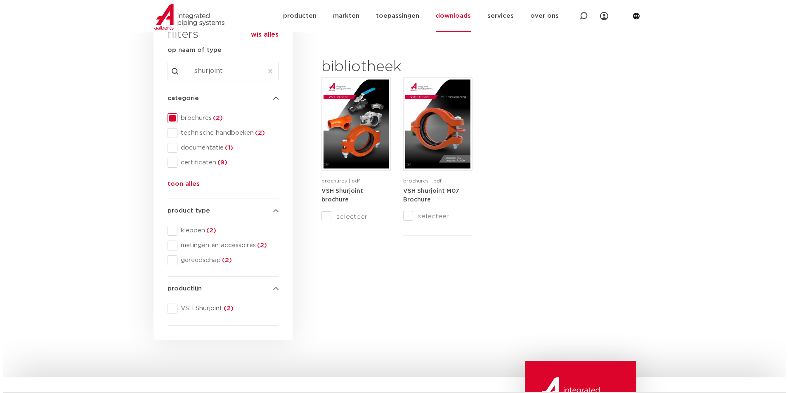
scroll to position [82, 0]
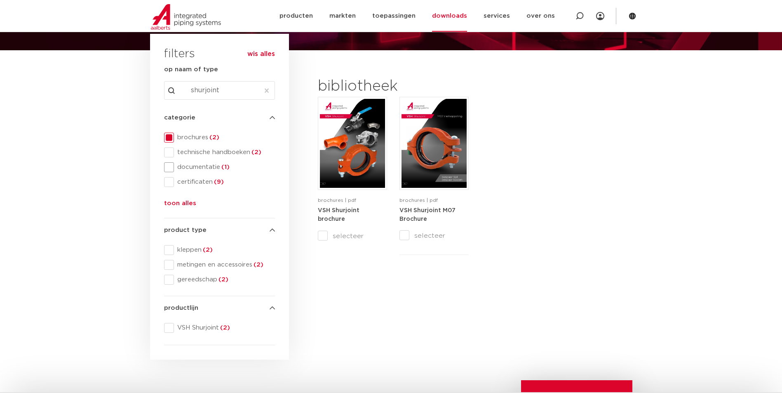
click at [172, 166] on span at bounding box center [169, 167] width 10 height 10
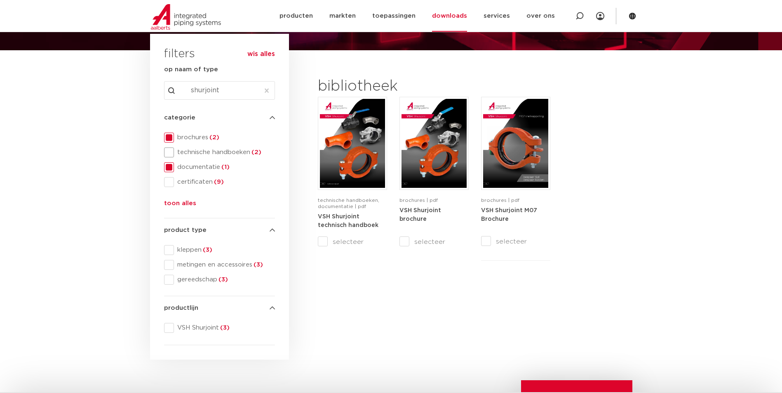
click at [169, 152] on span at bounding box center [169, 153] width 10 height 10
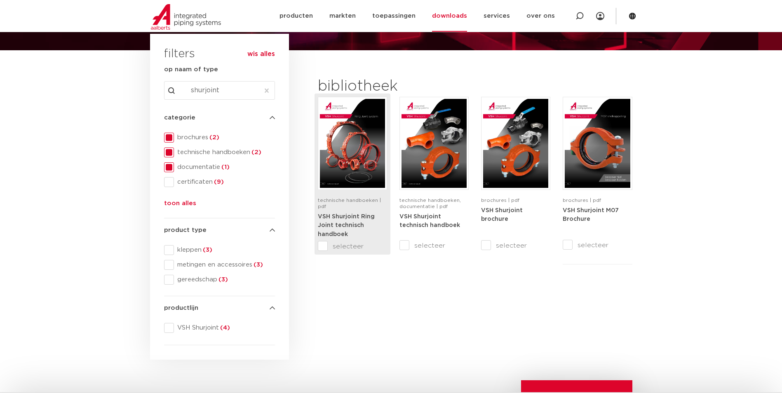
click at [347, 217] on strong "VSH Shurjoint Ring Joint technisch handboek" at bounding box center [346, 226] width 57 height 24
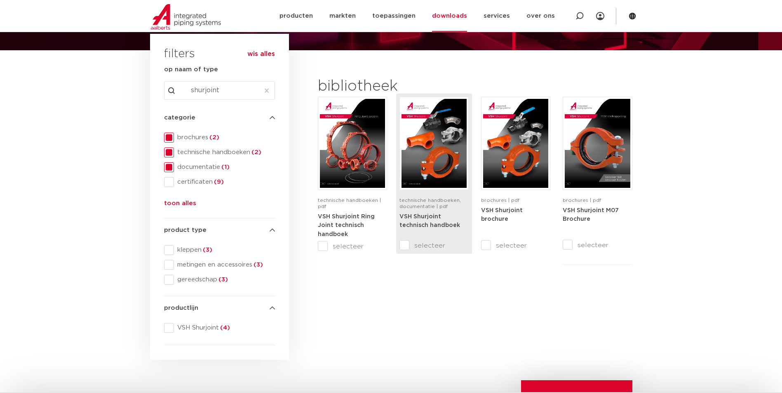
click at [435, 219] on strong "VSH Shurjoint technisch handboek" at bounding box center [430, 221] width 61 height 15
click at [417, 209] on span "technische handboeken, documentatie | pdf" at bounding box center [430, 203] width 61 height 11
click at [426, 212] on div "VSH Shurjoint technisch handboek" at bounding box center [434, 224] width 69 height 25
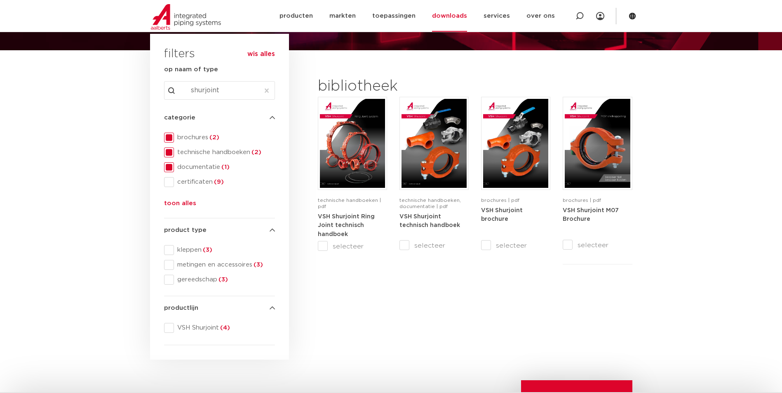
click at [172, 164] on div "documentatie (1)" at bounding box center [219, 167] width 111 height 10
click at [172, 136] on span at bounding box center [169, 138] width 10 height 10
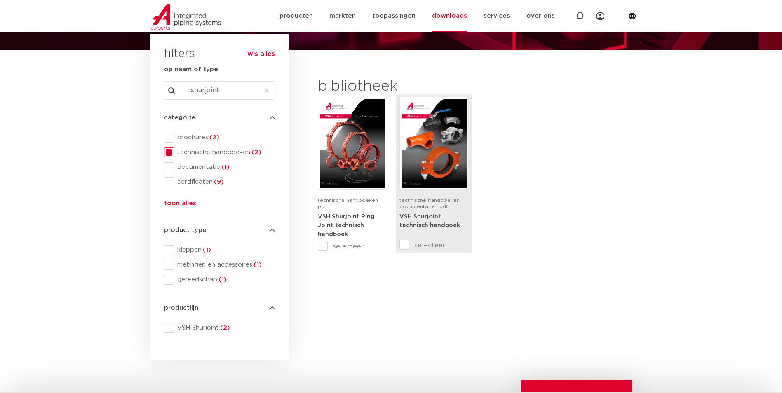
click at [442, 202] on span "technische handboeken, documentatie | pdf" at bounding box center [430, 203] width 61 height 11
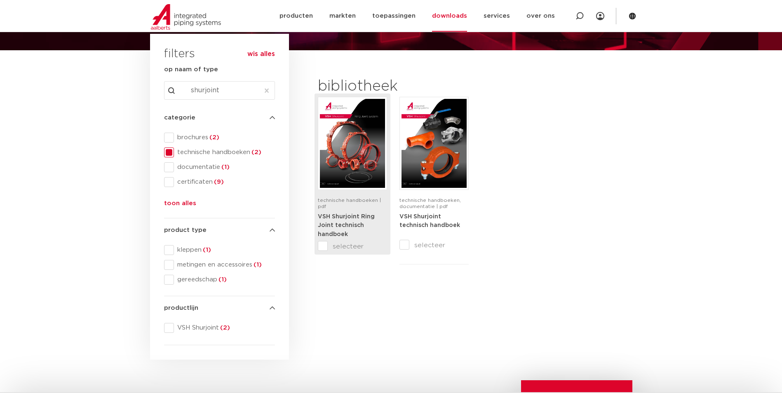
click at [358, 173] on img at bounding box center [352, 143] width 65 height 89
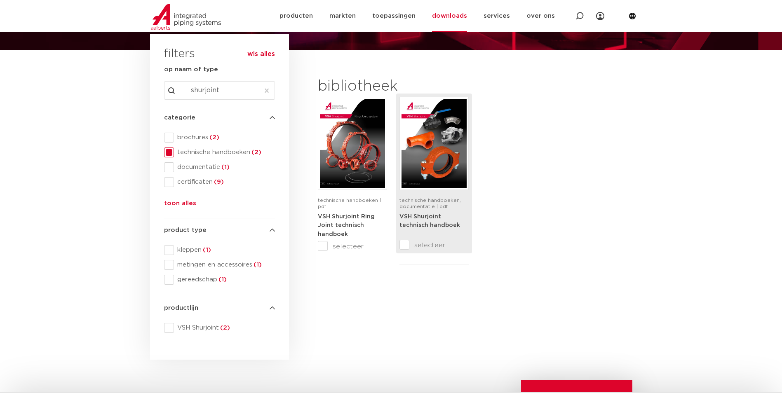
click at [425, 211] on div "technische handboeken, documentatie | pdf" at bounding box center [434, 205] width 69 height 15
click at [405, 245] on input "selecteer" at bounding box center [417, 245] width 35 height 10
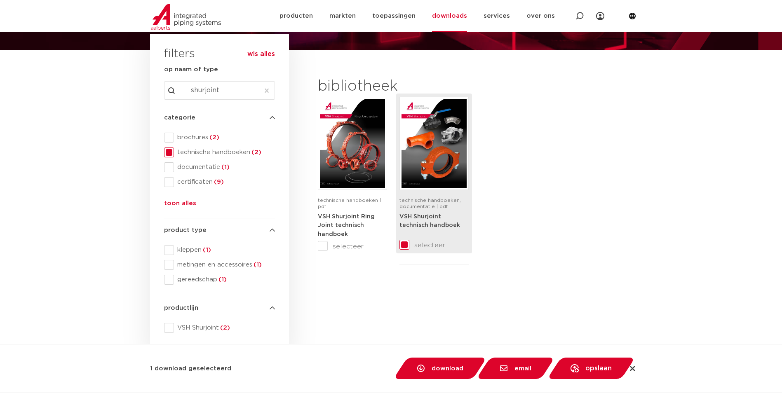
click at [419, 186] on img at bounding box center [434, 143] width 65 height 89
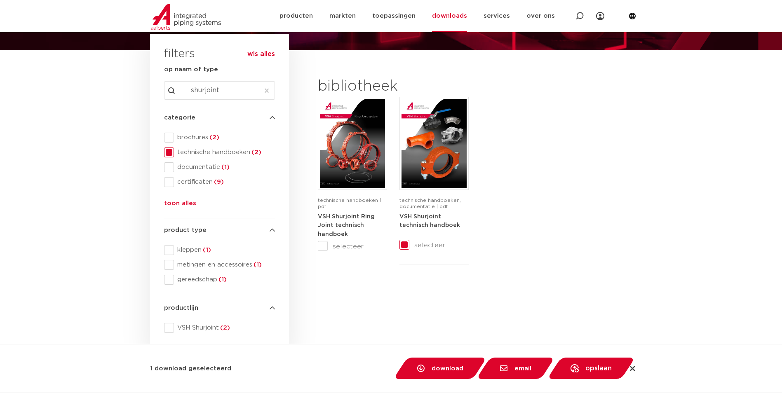
click at [630, 13] on icon at bounding box center [632, 15] width 7 height 7
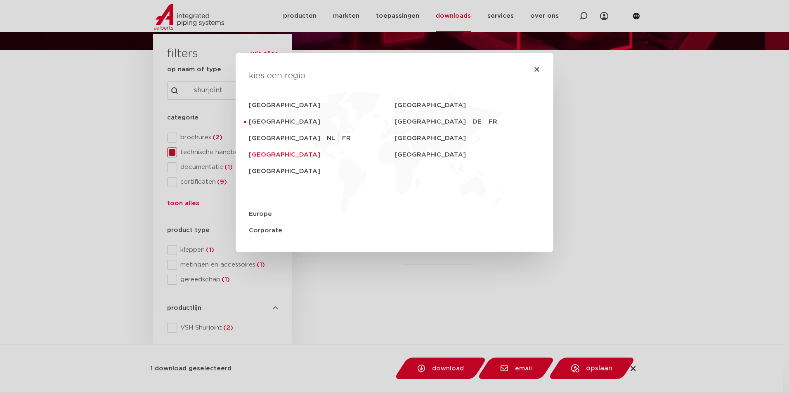
click at [277, 155] on link "United Kingdom" at bounding box center [322, 155] width 146 height 16
checkbox input "false"
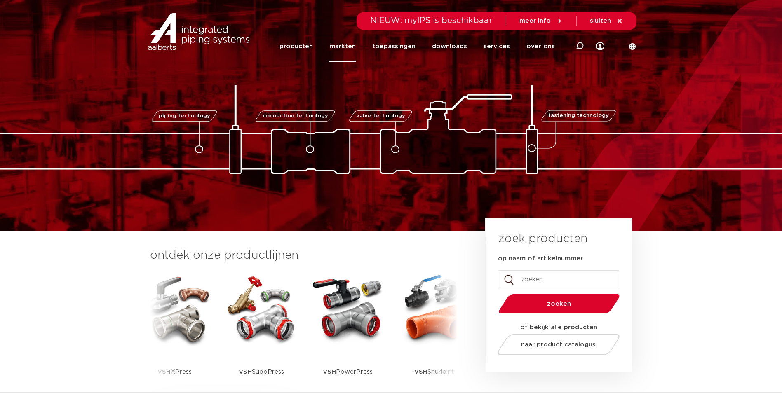
click at [353, 46] on link "markten" at bounding box center [343, 47] width 26 height 32
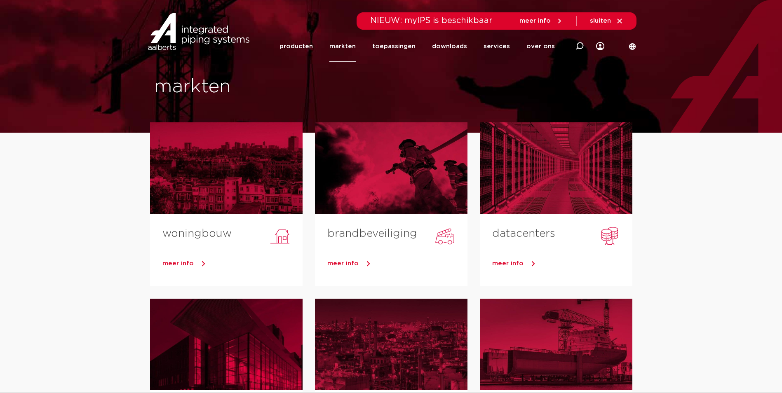
click at [631, 45] on icon at bounding box center [632, 46] width 7 height 7
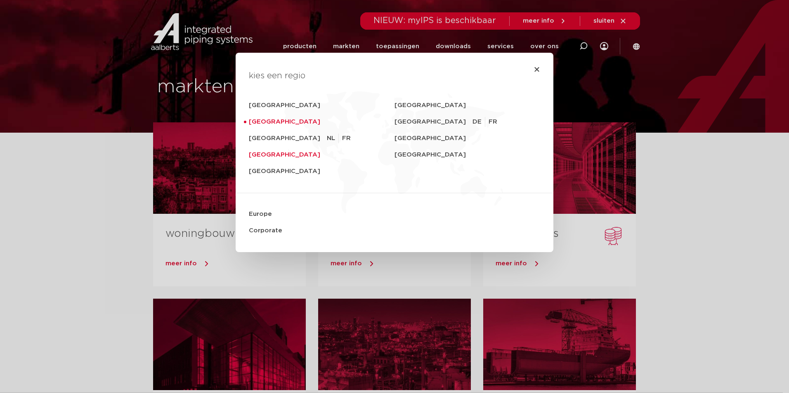
click at [267, 155] on link "United Kingdom" at bounding box center [322, 155] width 146 height 16
